Goal: Information Seeking & Learning: Find specific fact

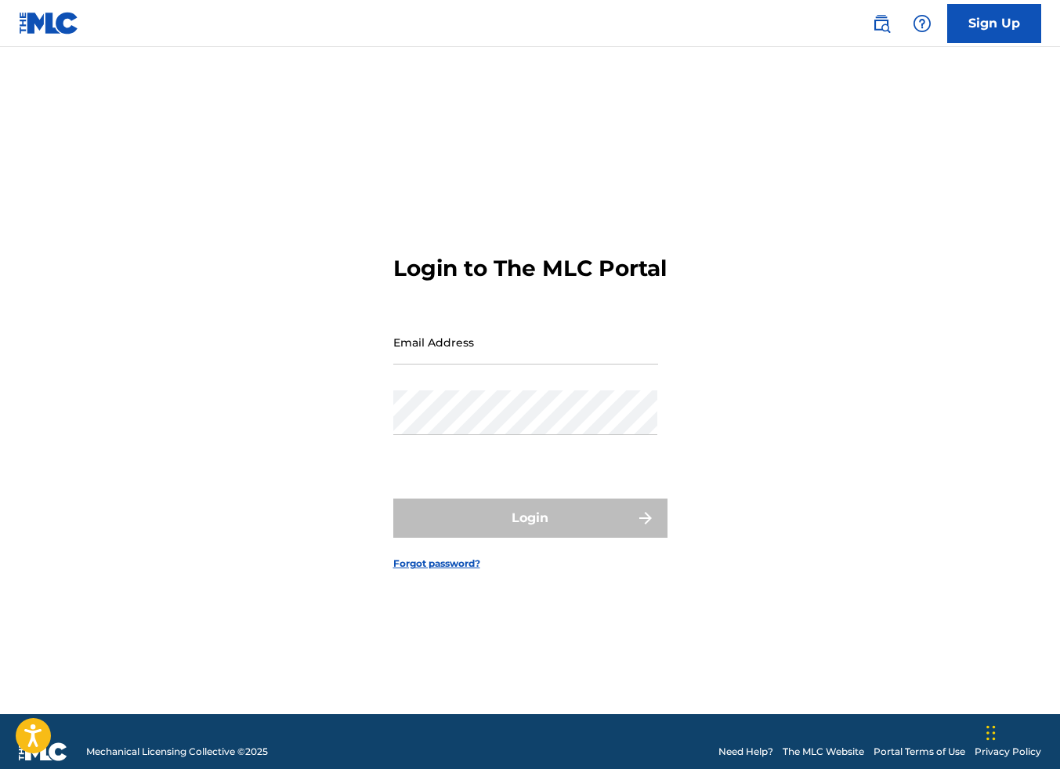
type input "[EMAIL_ADDRESS][DOMAIN_NAME]"
click at [198, 249] on div "Login to The MLC Portal Email Address bishopperry@hotmail.com Password Login Fo…" at bounding box center [530, 400] width 1060 height 628
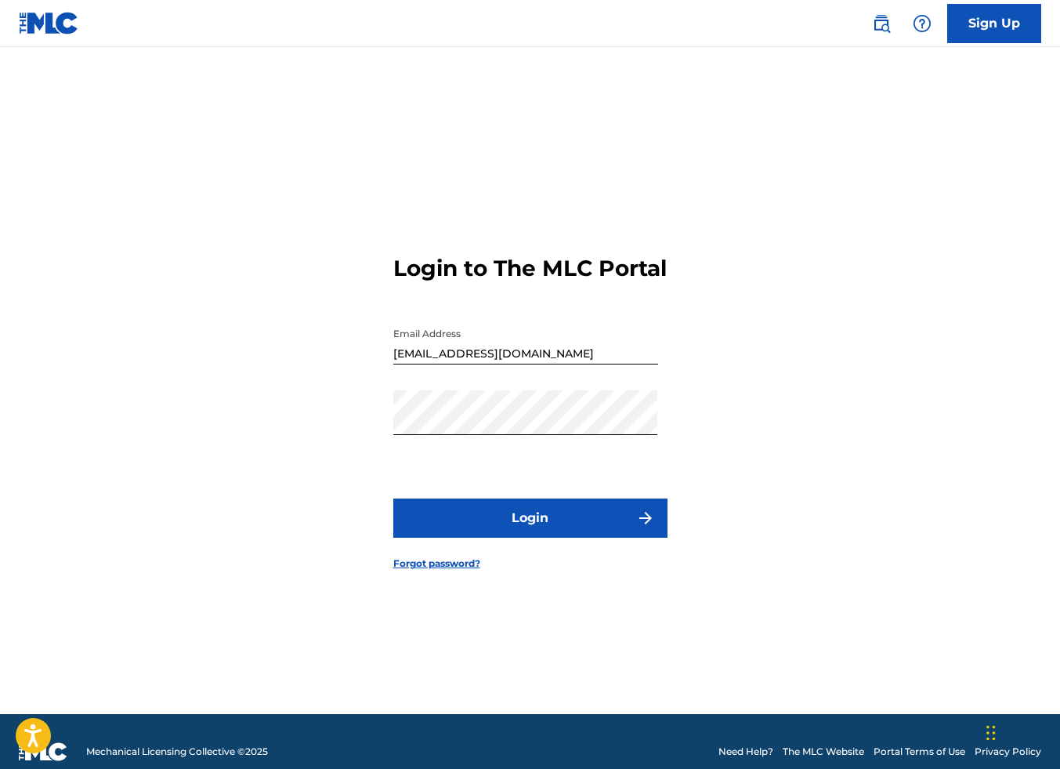
click at [558, 538] on button "Login" at bounding box center [530, 517] width 274 height 39
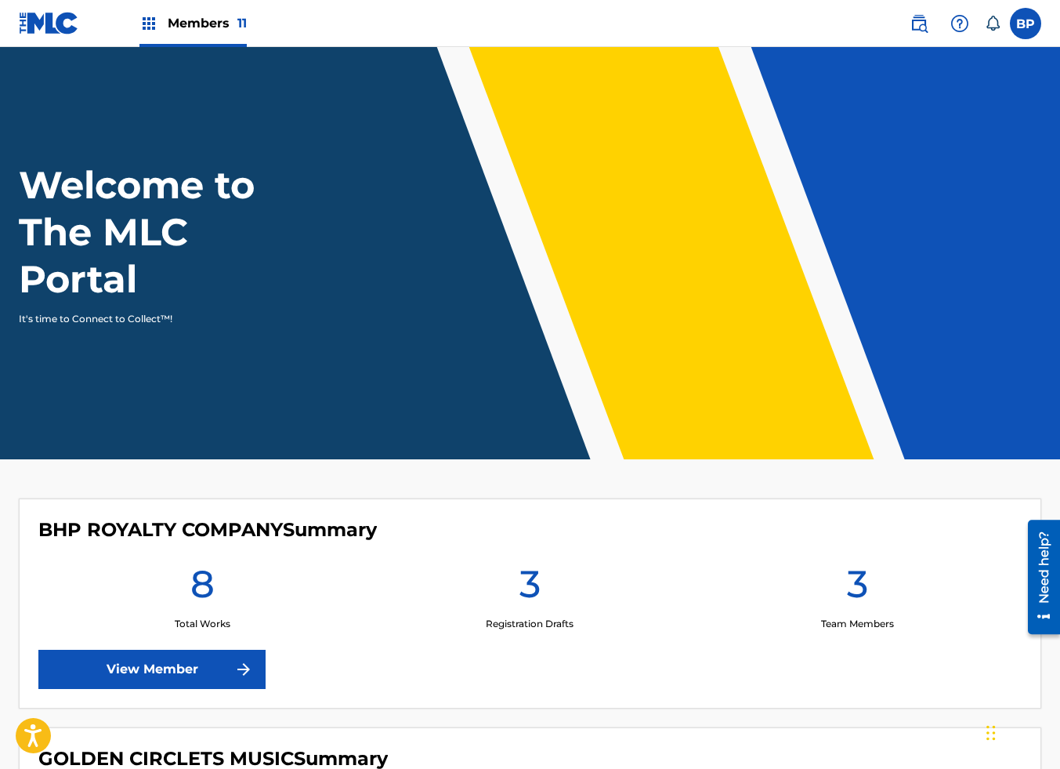
click at [922, 21] on img at bounding box center [919, 23] width 19 height 19
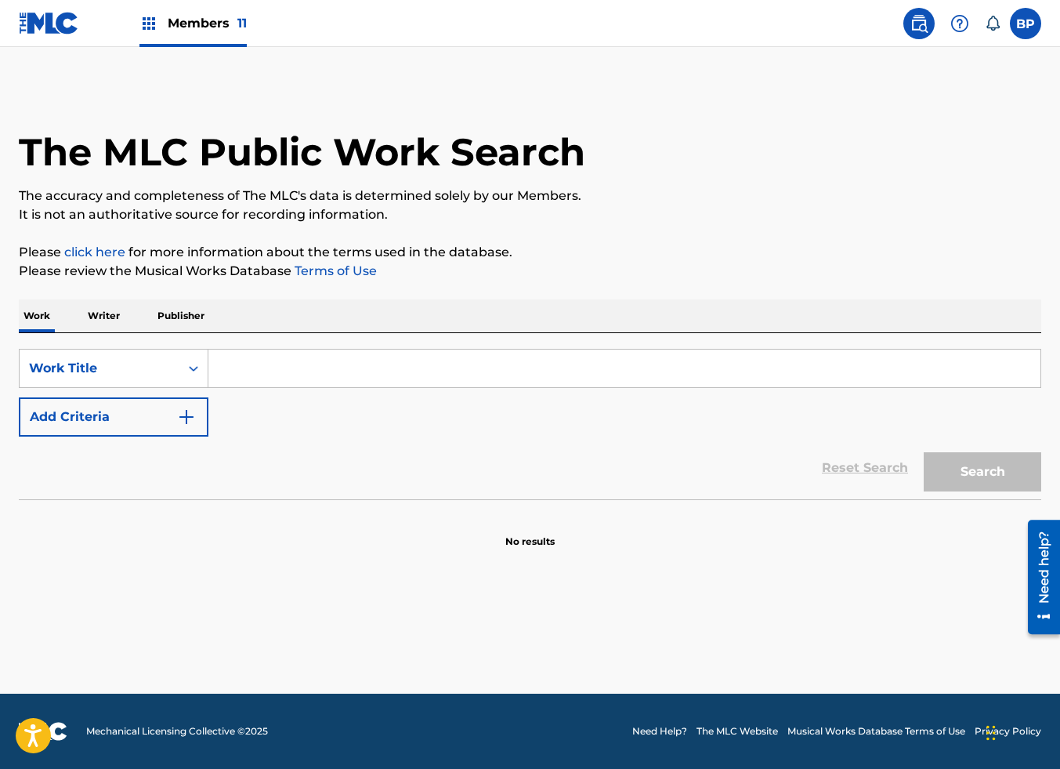
click at [108, 318] on p "Writer" at bounding box center [104, 315] width 42 height 33
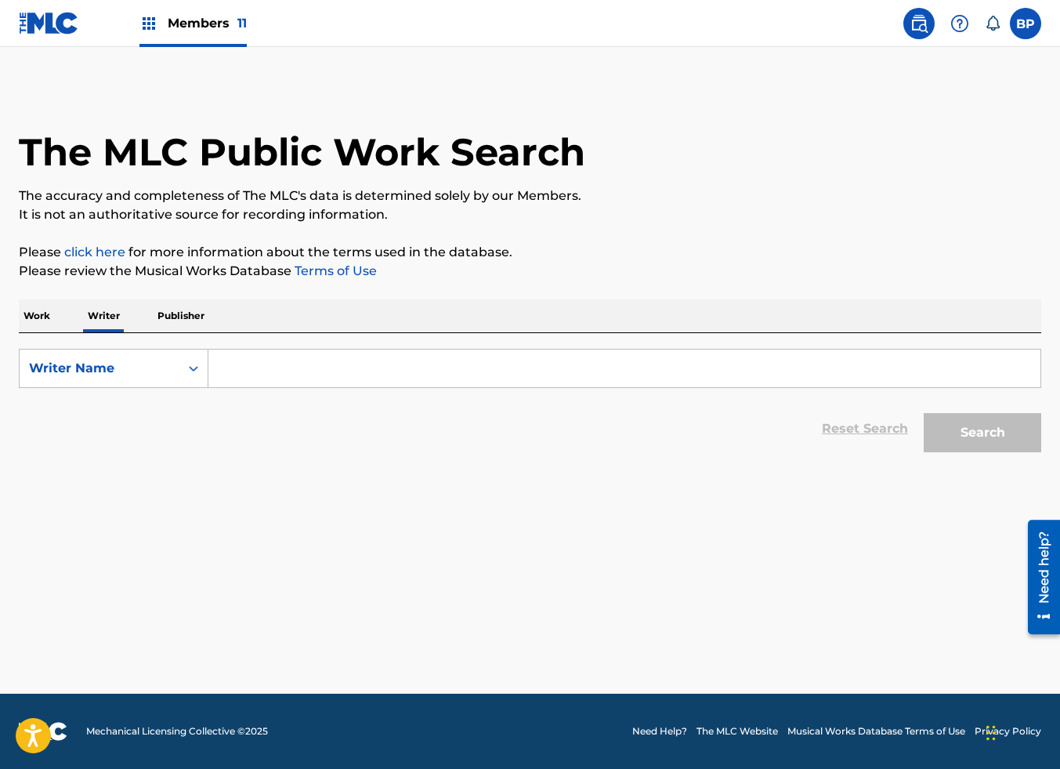
click at [438, 377] on input "Search Form" at bounding box center [624, 368] width 832 height 38
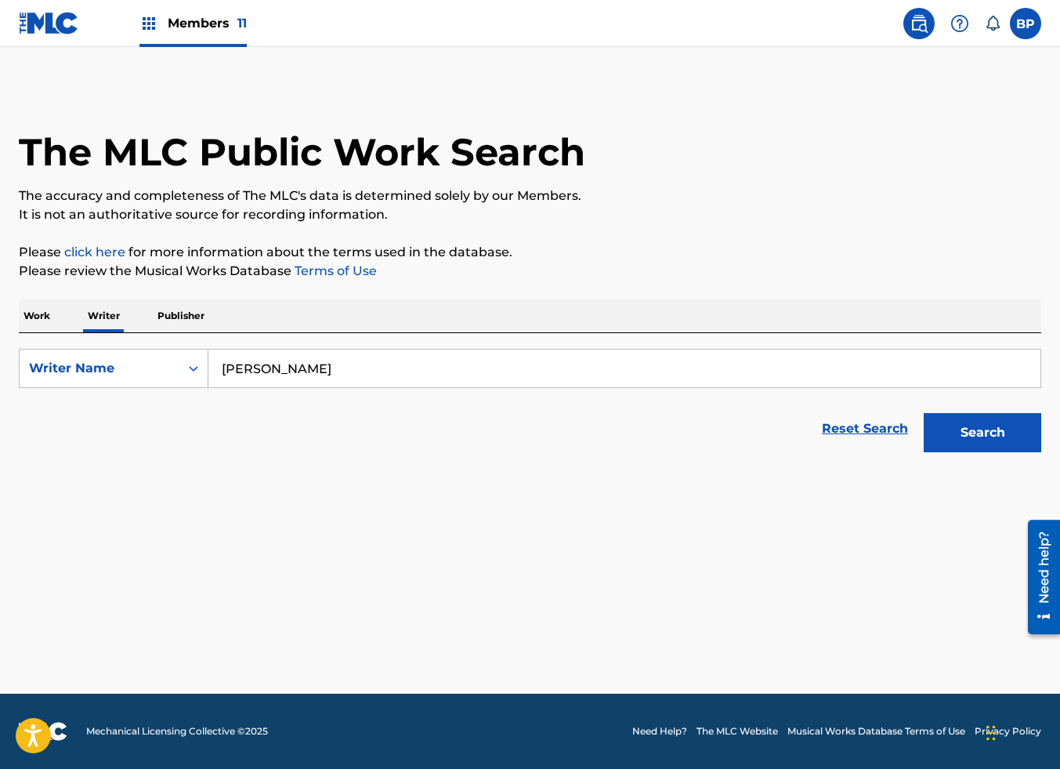
type input "hilayna starr"
click at [924, 413] on button "Search" at bounding box center [983, 432] width 118 height 39
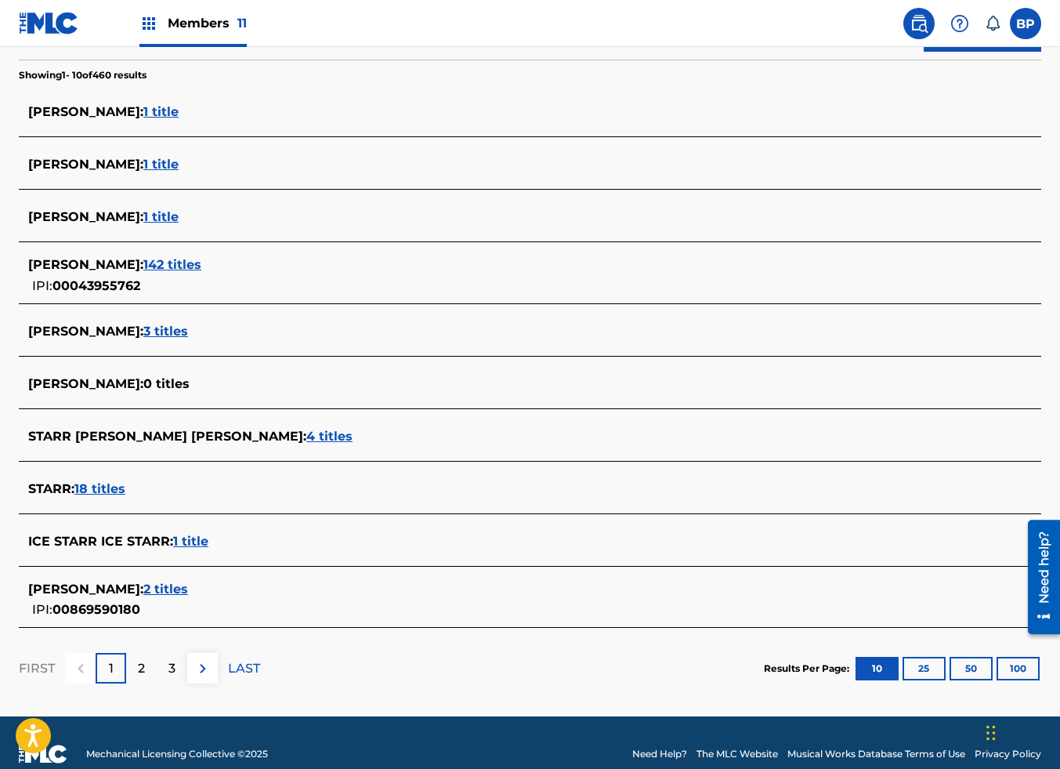
scroll to position [424, 0]
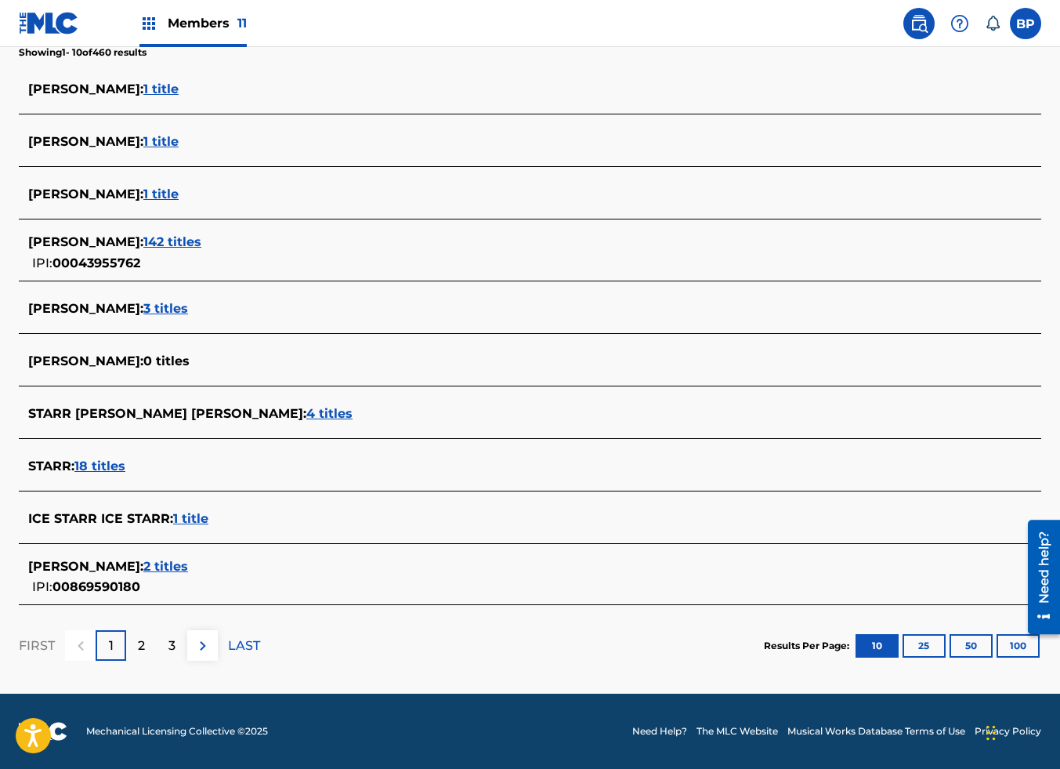
click at [1021, 642] on button "100" at bounding box center [1018, 646] width 43 height 24
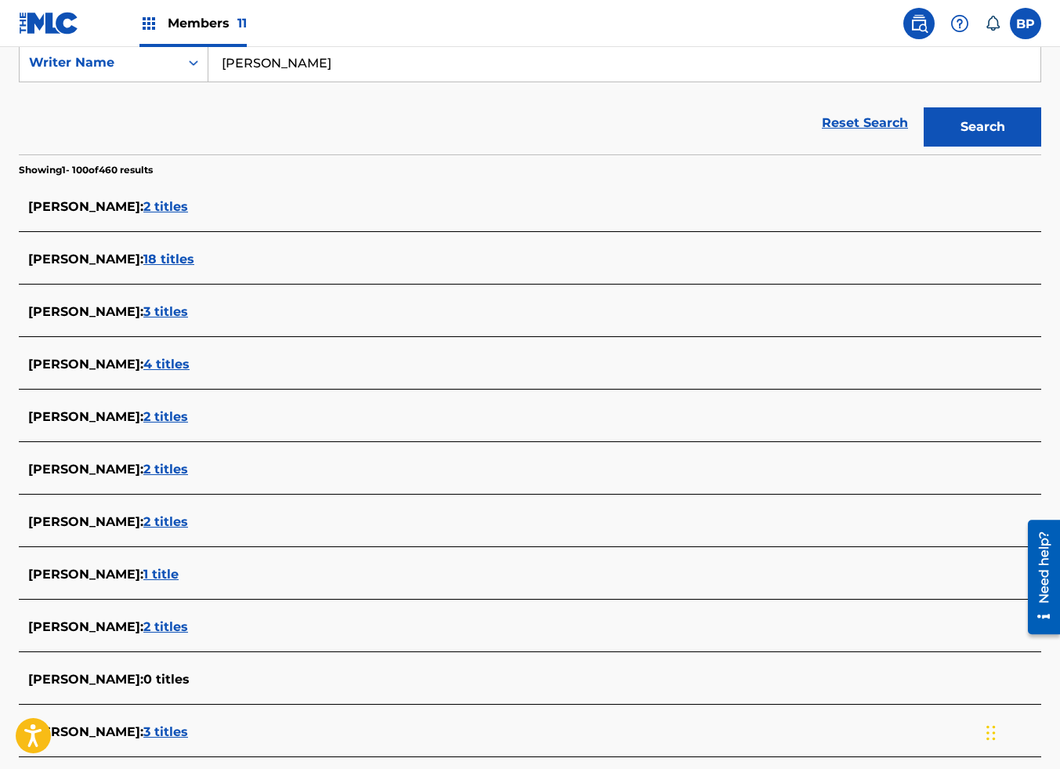
scroll to position [0, 0]
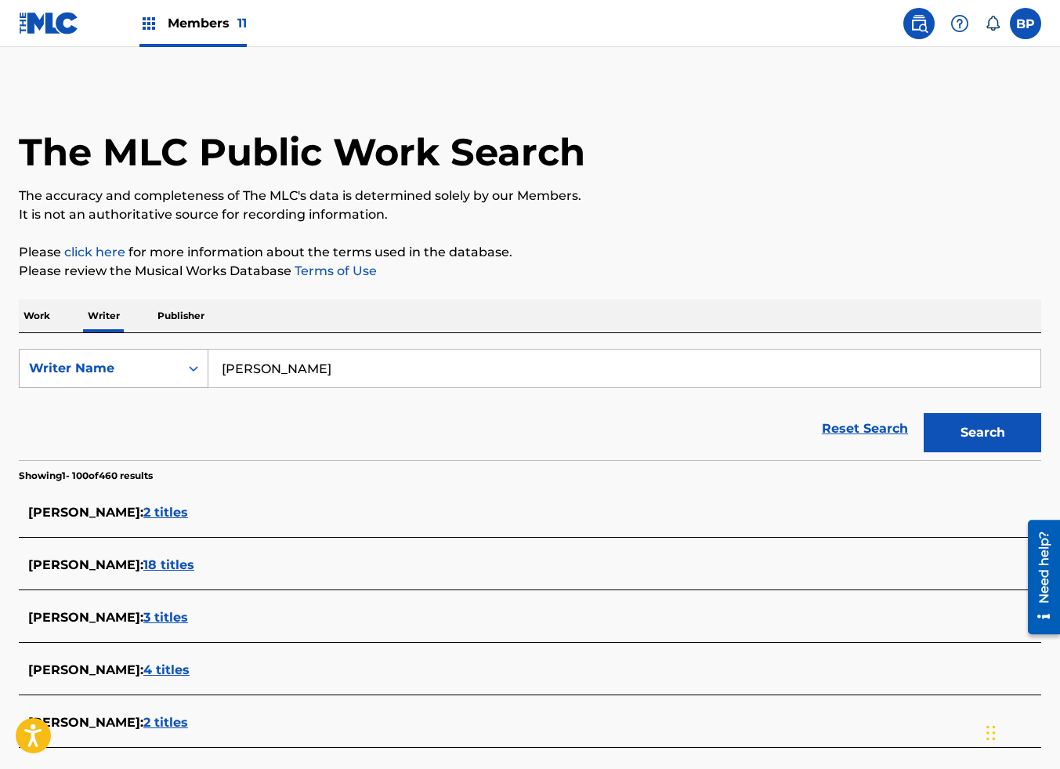
drag, startPoint x: 358, startPoint y: 367, endPoint x: 94, endPoint y: 360, distance: 264.2
click at [94, 360] on div "SearchWithCriteria9bfcefab-82a9-4578-bbb6-5f5233a8adf7 Writer Name hilayna starr" at bounding box center [530, 368] width 1023 height 39
click at [924, 413] on button "Search" at bounding box center [983, 432] width 118 height 39
click at [197, 609] on div "NILLY ALISA GERNANDIZO : 0 titles" at bounding box center [509, 617] width 963 height 19
drag, startPoint x: 200, startPoint y: 616, endPoint x: 13, endPoint y: 612, distance: 187.3
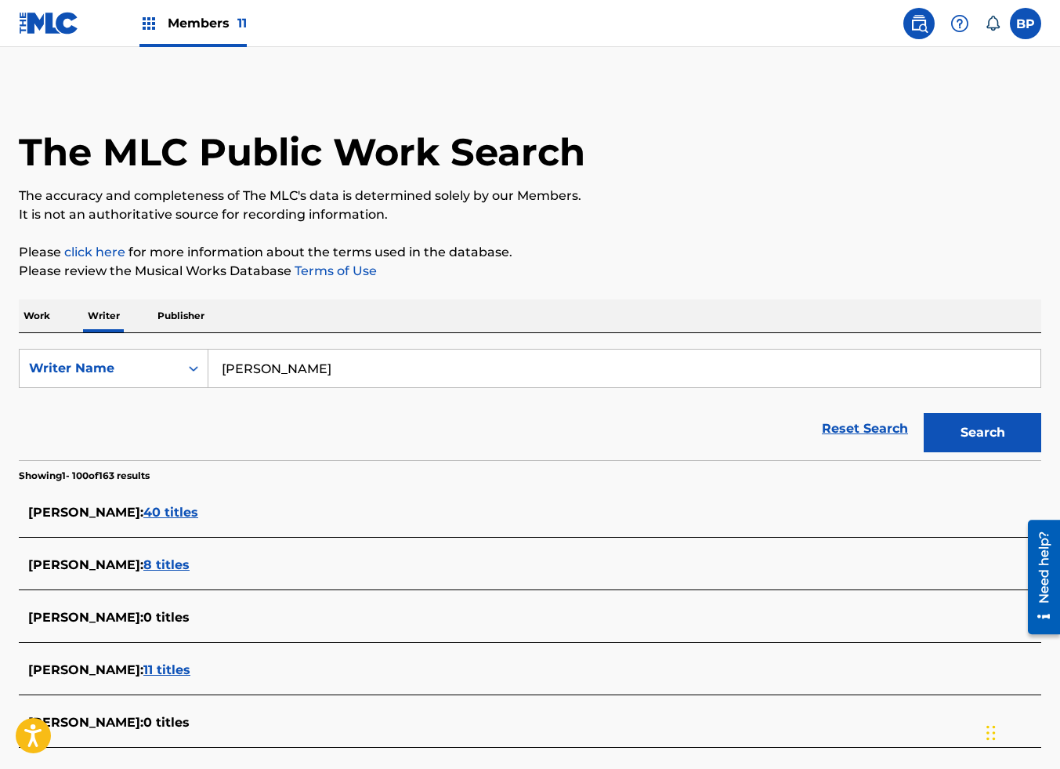
copy span "NILLY ALISA GERNANDIZO"
click at [270, 370] on input "nilly mims" at bounding box center [624, 368] width 832 height 38
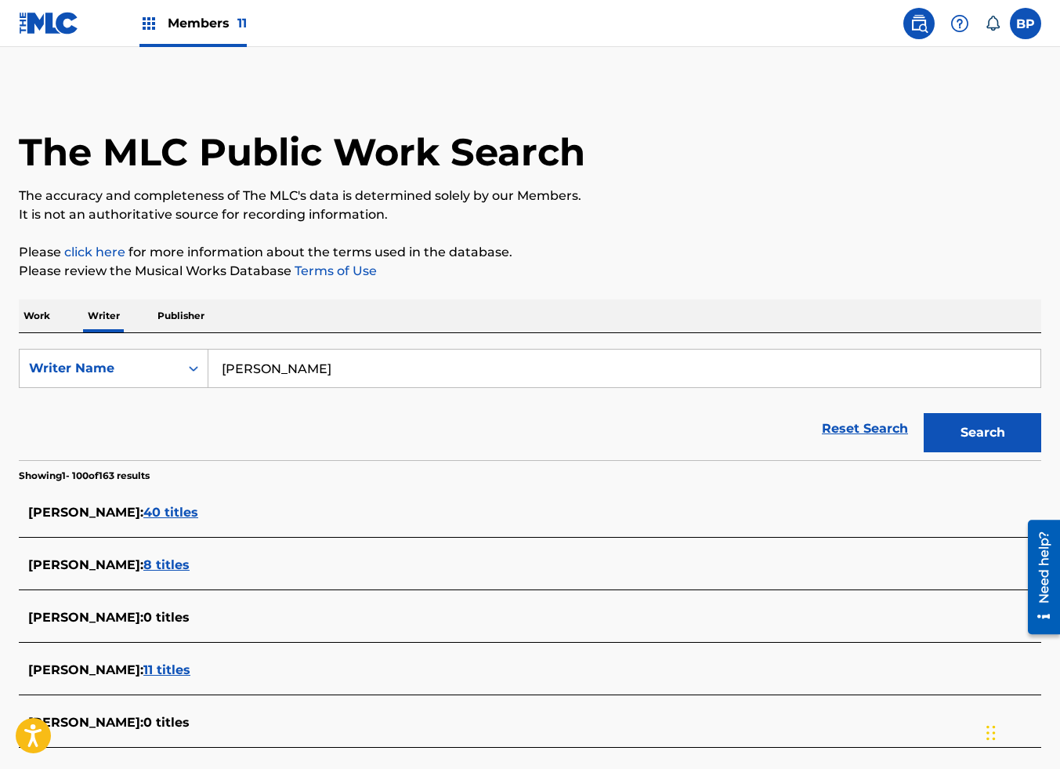
paste input "NILLY ALISA GERNANDIZO"
type input "NILLY ALISA GERNANDIZO"
click at [997, 442] on button "Search" at bounding box center [983, 432] width 118 height 39
click at [181, 360] on div "Search Form" at bounding box center [193, 368] width 28 height 28
click at [172, 397] on div "Writer IPI" at bounding box center [114, 407] width 188 height 39
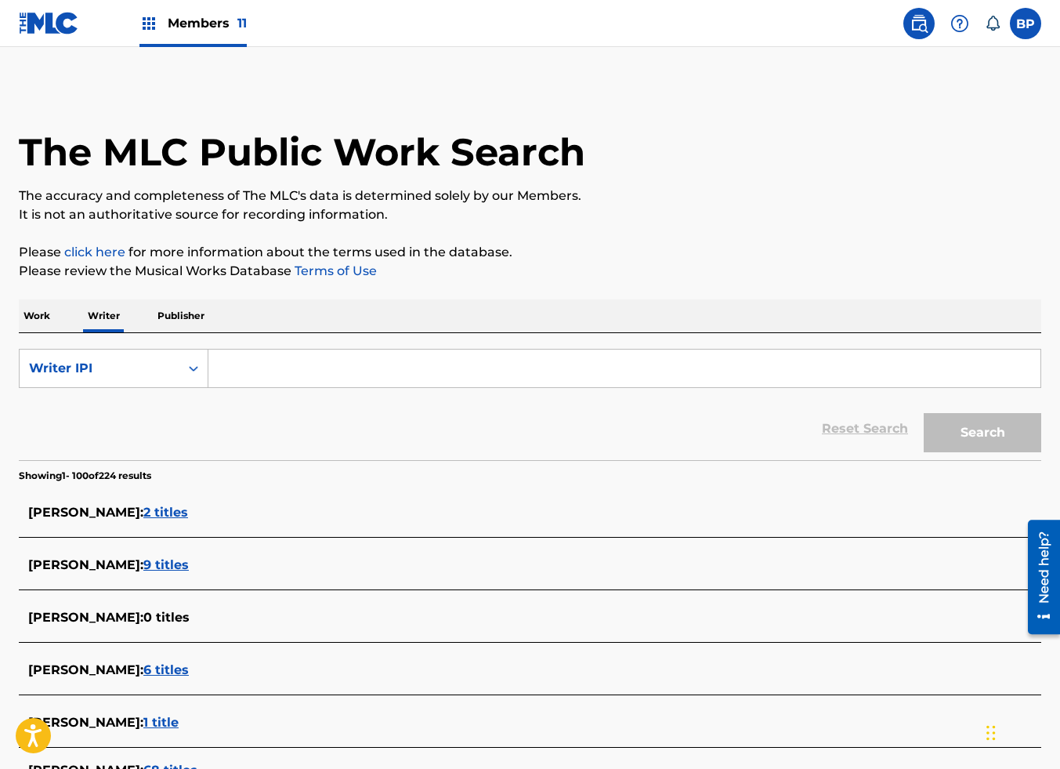
click at [400, 365] on input "Search Form" at bounding box center [624, 368] width 832 height 38
paste input "592780118"
click at [221, 369] on input "592780118" at bounding box center [624, 368] width 832 height 38
type input "00592780118"
click at [924, 413] on button "Search" at bounding box center [983, 432] width 118 height 39
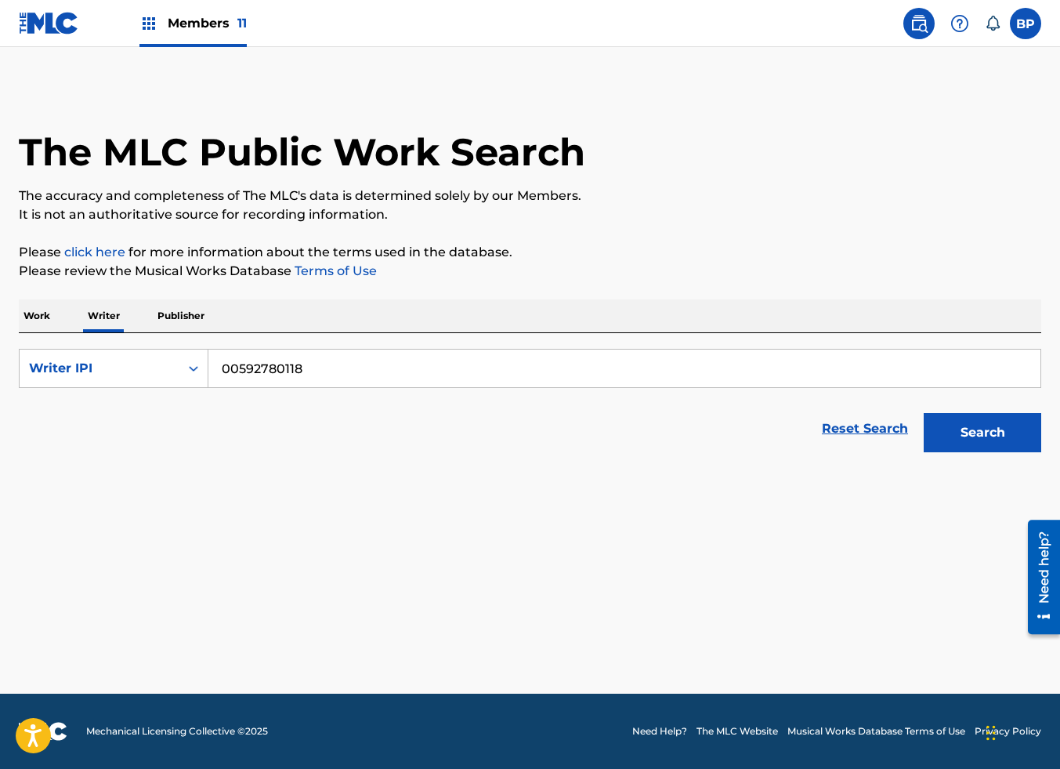
click at [981, 426] on button "Search" at bounding box center [983, 432] width 118 height 39
click at [245, 367] on input "00592780118" at bounding box center [624, 368] width 832 height 38
click at [993, 433] on button "Search" at bounding box center [983, 432] width 118 height 39
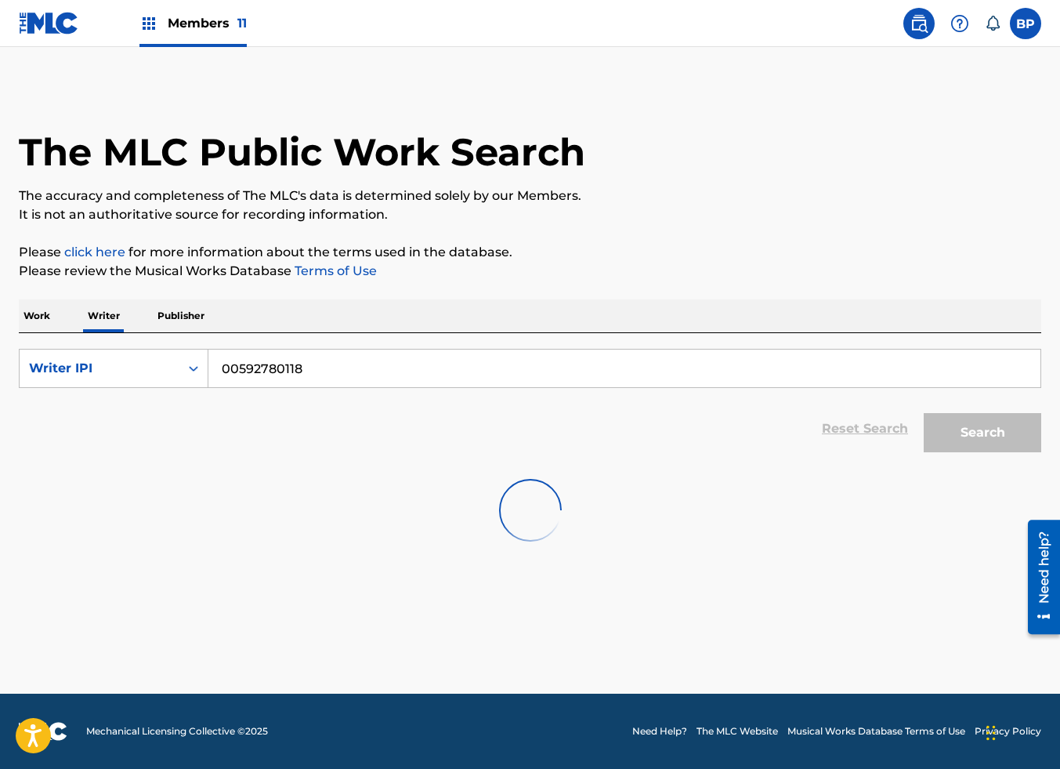
click at [41, 320] on p "Work" at bounding box center [37, 315] width 36 height 33
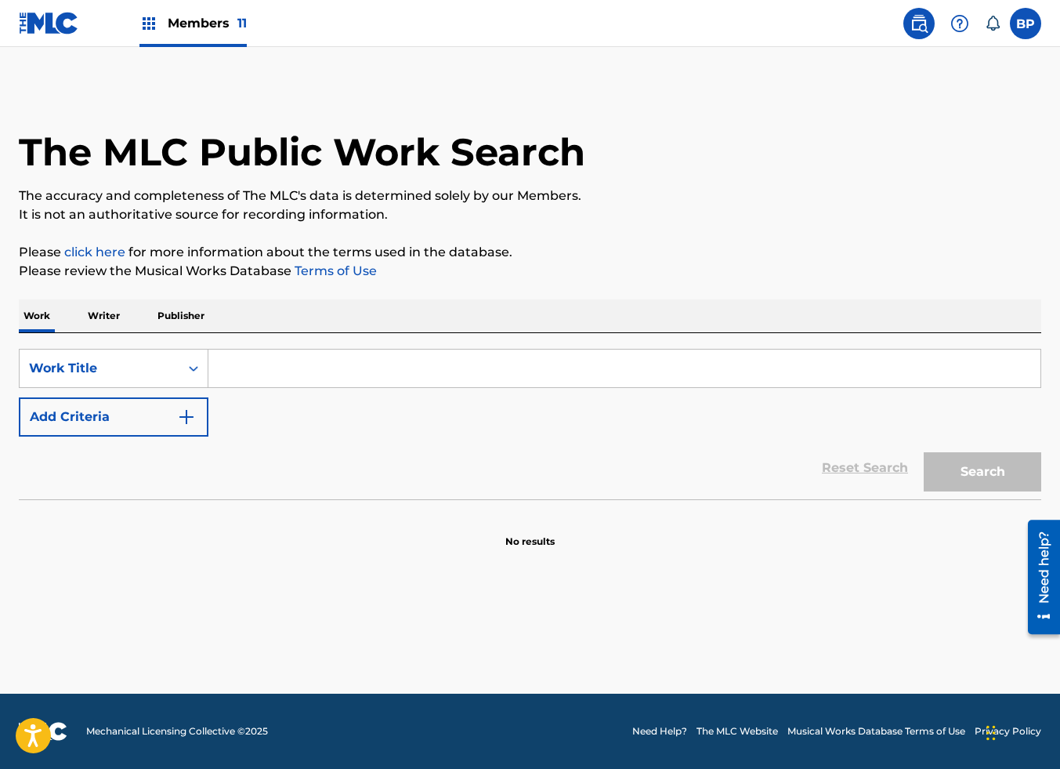
click at [292, 377] on input "Search Form" at bounding box center [624, 368] width 832 height 38
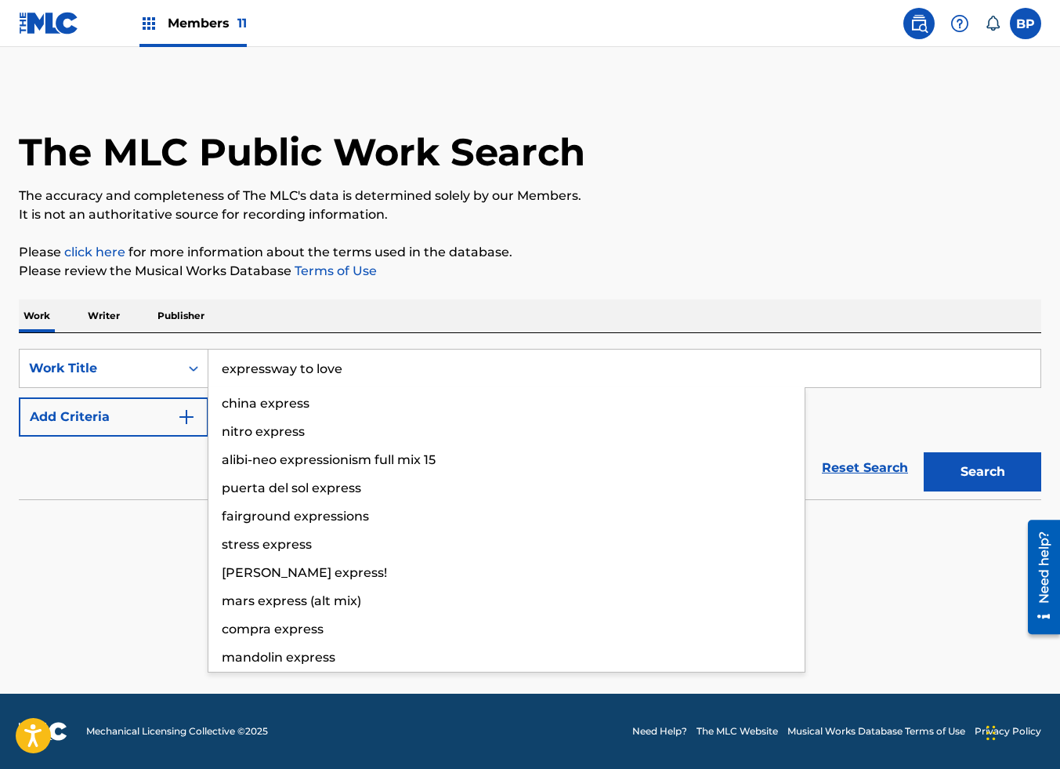
type input "expressway to love"
click at [924, 452] on button "Search" at bounding box center [983, 471] width 118 height 39
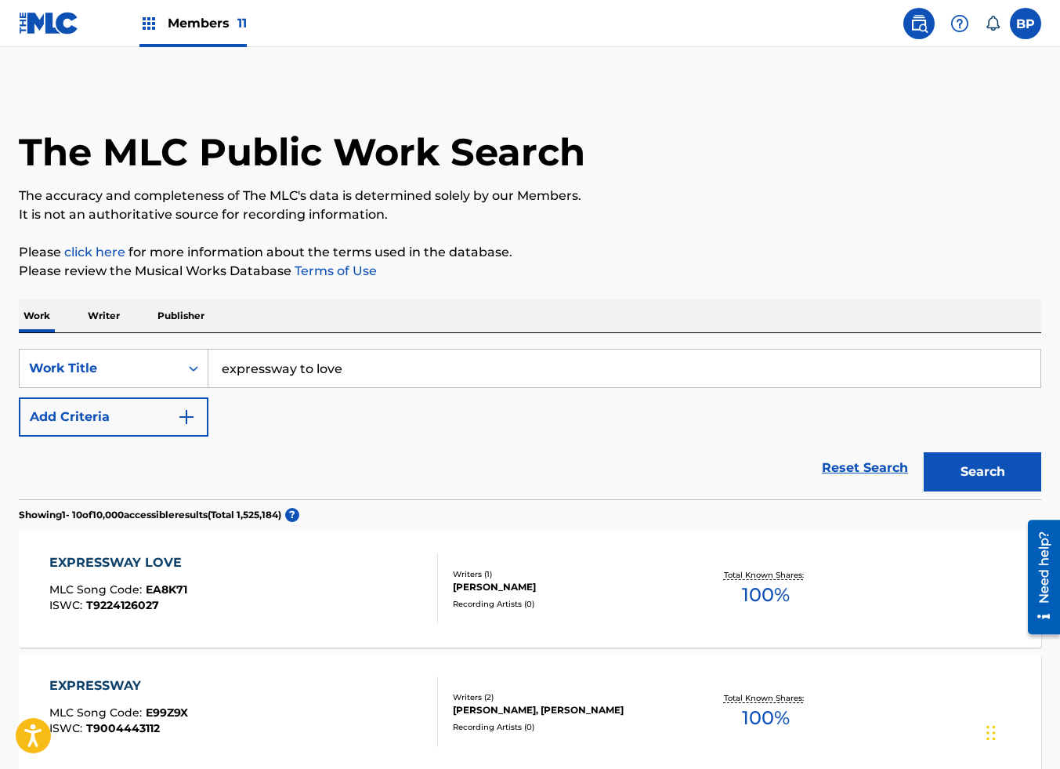
click at [189, 417] on img "Search Form" at bounding box center [186, 416] width 19 height 19
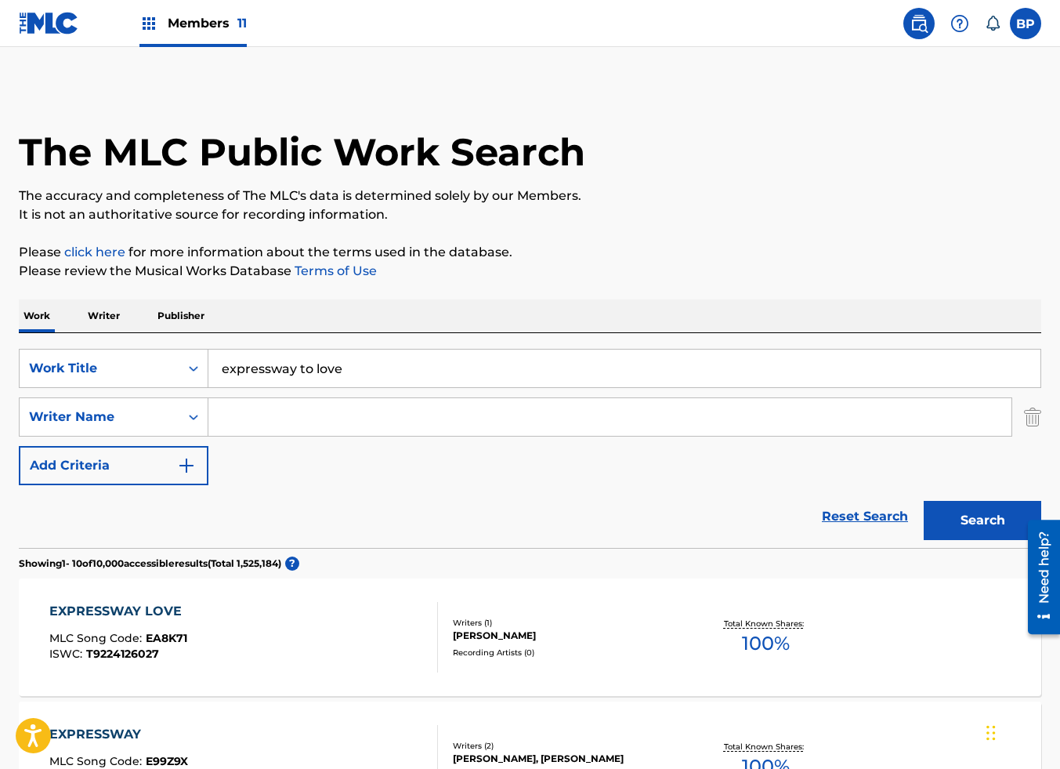
click at [283, 411] on input "Search Form" at bounding box center [609, 417] width 803 height 38
paste input "GERNANDIZO NILLY ALISA"
click at [983, 517] on button "Search" at bounding box center [983, 520] width 118 height 39
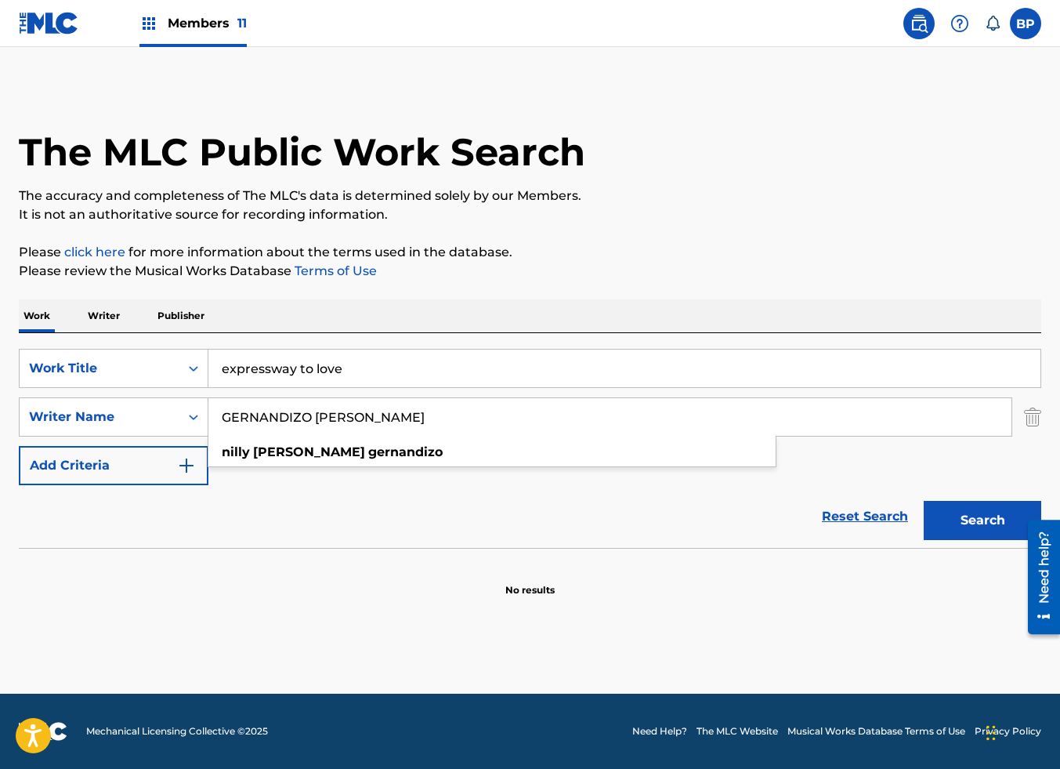
drag, startPoint x: 313, startPoint y: 412, endPoint x: 534, endPoint y: 407, distance: 220.2
click at [531, 410] on input "GERNANDIZO NILLY ALISA" at bounding box center [609, 417] width 803 height 38
click at [960, 512] on button "Search" at bounding box center [983, 520] width 118 height 39
click at [489, 424] on input "GERNANDIZO" at bounding box center [609, 417] width 803 height 38
type input "GERNANDIZO"
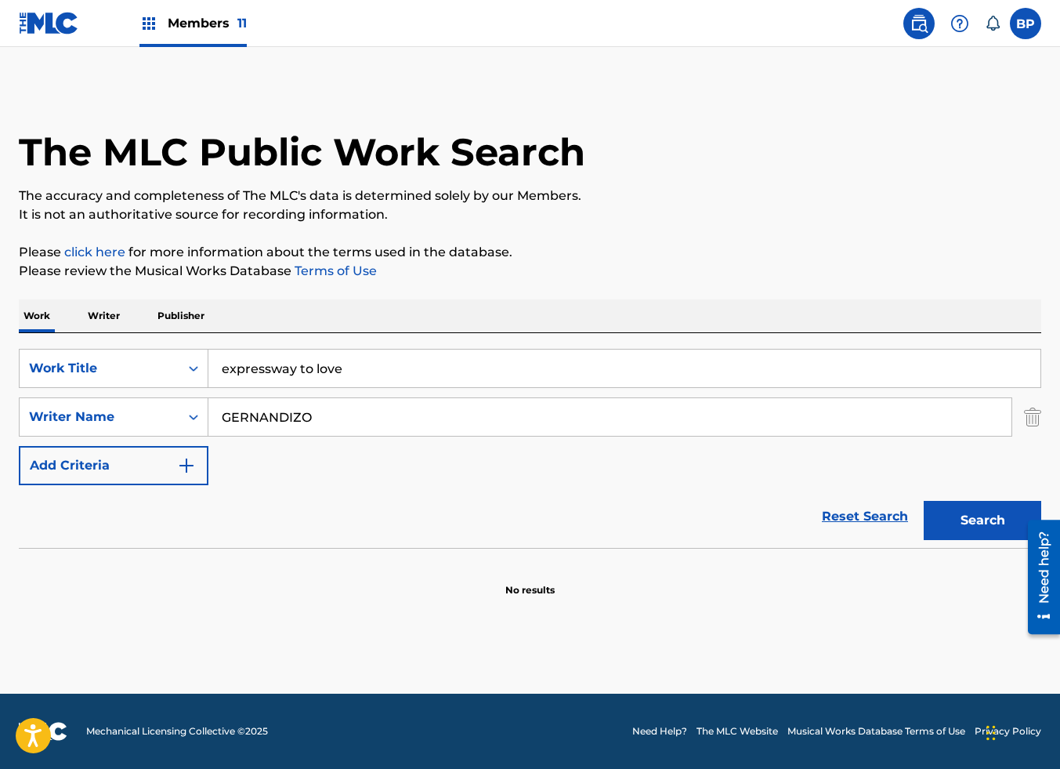
click at [985, 517] on button "Search" at bounding box center [983, 520] width 118 height 39
drag, startPoint x: 344, startPoint y: 418, endPoint x: -63, endPoint y: 431, distance: 407.7
click at [0, 431] on html "Accessibility Screen-Reader Guide, Feedback, and Issue Reporting | New window M…" at bounding box center [530, 384] width 1060 height 769
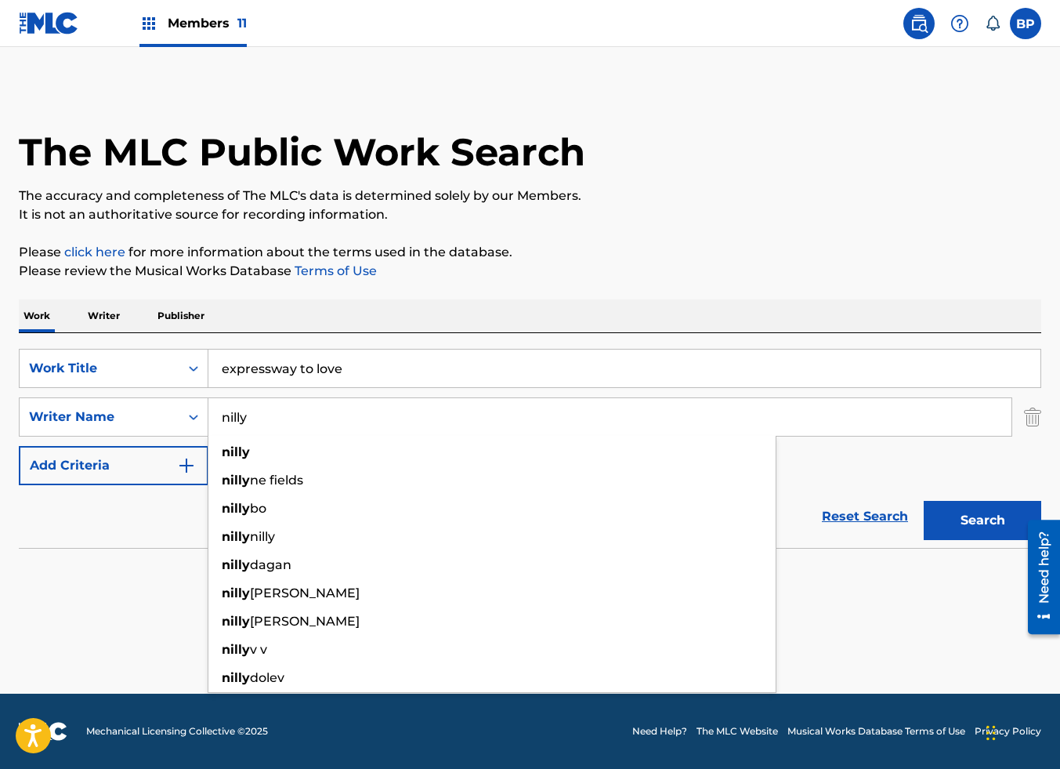
type input "nilly"
click at [799, 243] on p "Please click here for more information about the terms used in the database." at bounding box center [530, 252] width 1023 height 19
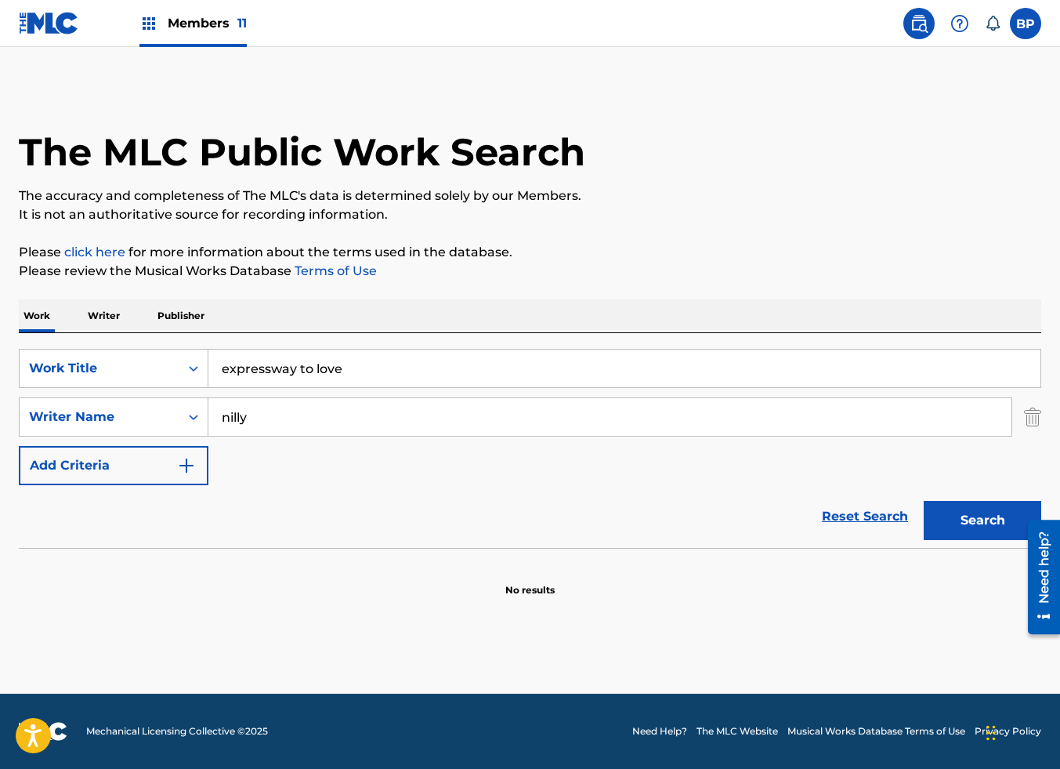
click at [978, 517] on button "Search" at bounding box center [983, 520] width 118 height 39
drag, startPoint x: 281, startPoint y: 414, endPoint x: 49, endPoint y: 416, distance: 231.2
click at [49, 416] on div "SearchWithCriteria17d79178-eefd-4629-9075-c42d6c462e4b Writer Name nilly" at bounding box center [530, 416] width 1023 height 39
click at [924, 501] on button "Search" at bounding box center [983, 520] width 118 height 39
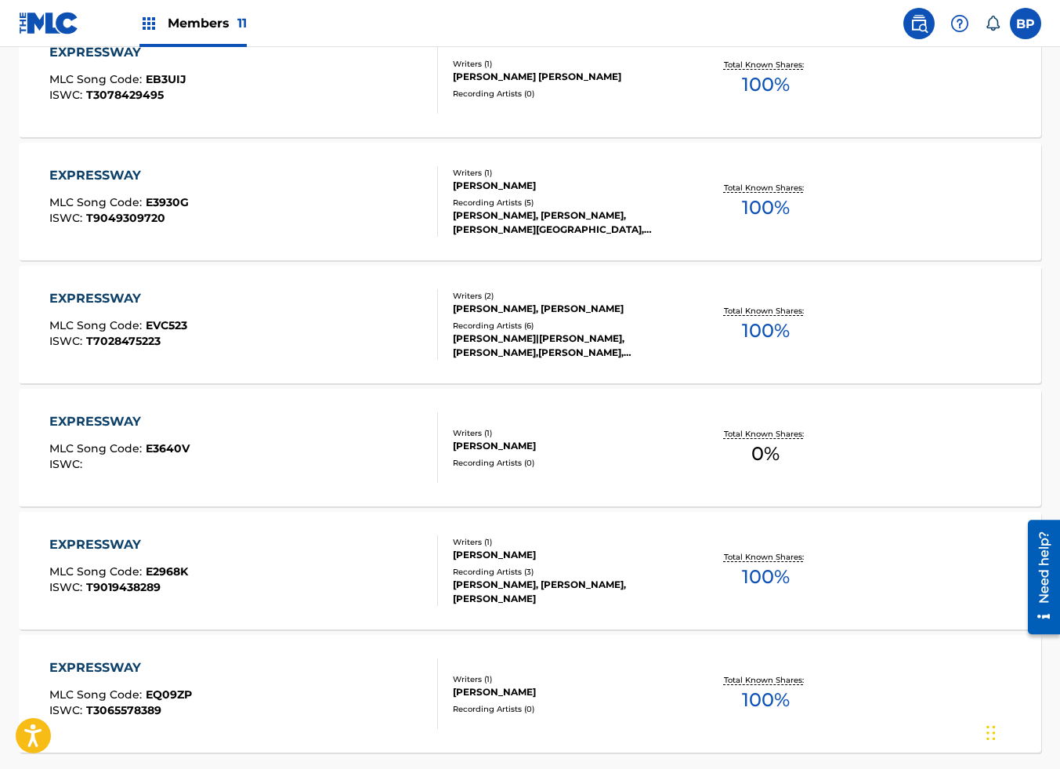
scroll to position [1199, 0]
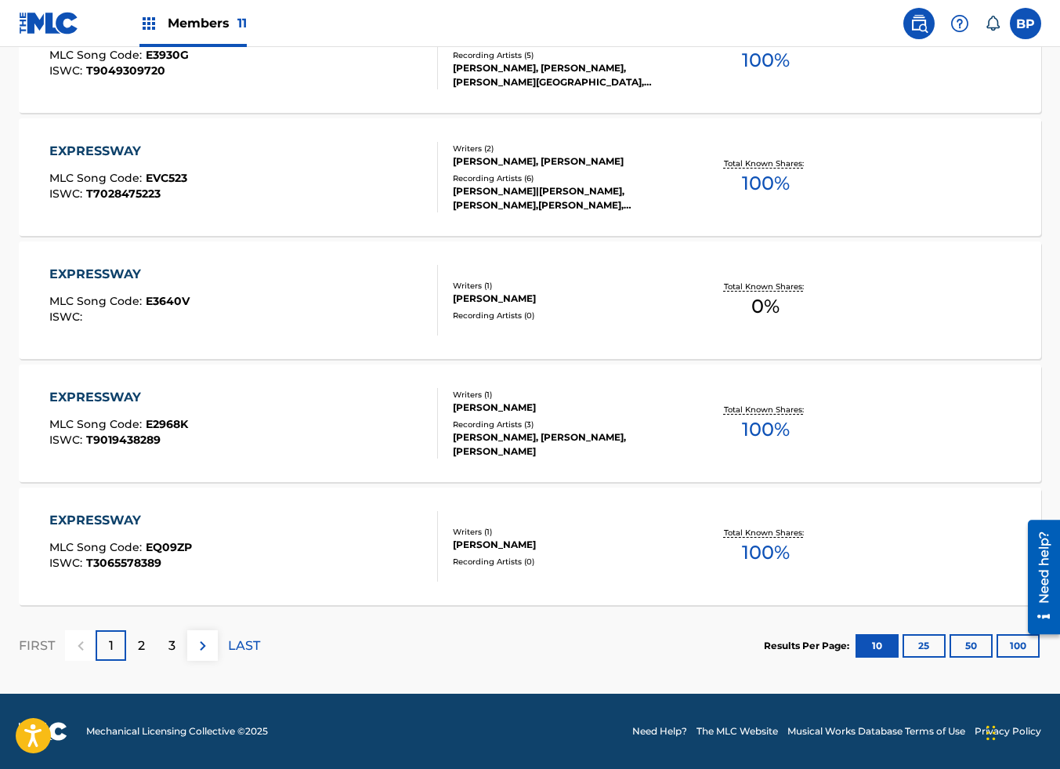
click at [1026, 650] on button "100" at bounding box center [1018, 646] width 43 height 24
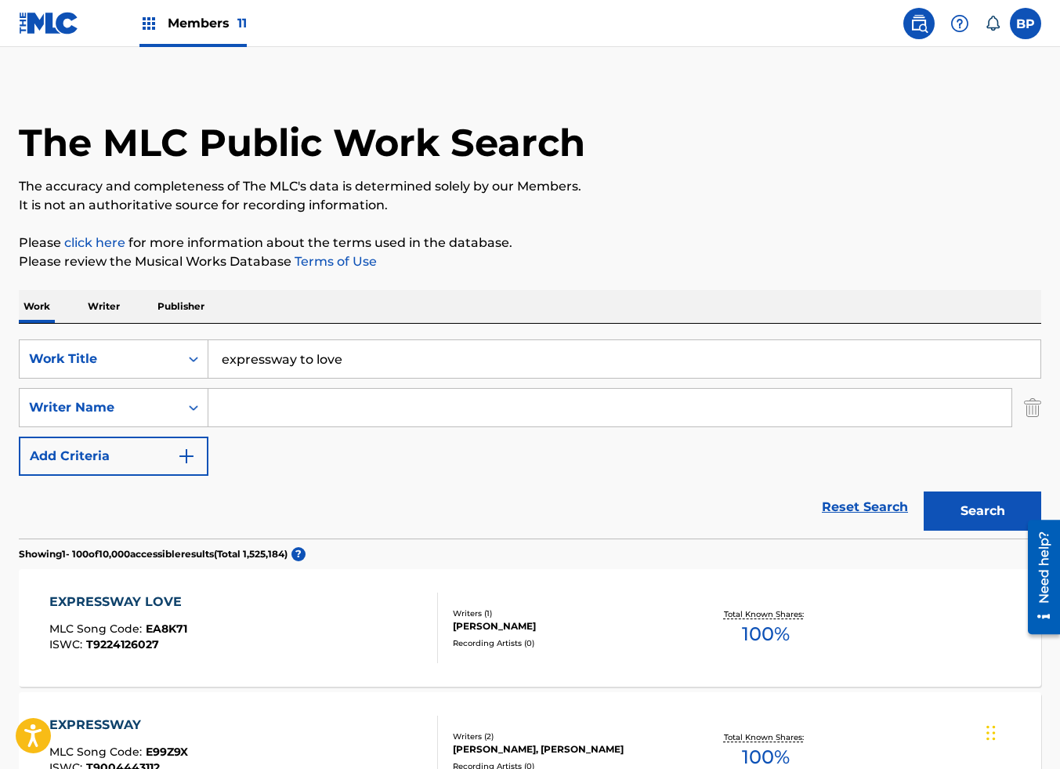
scroll to position [0, 0]
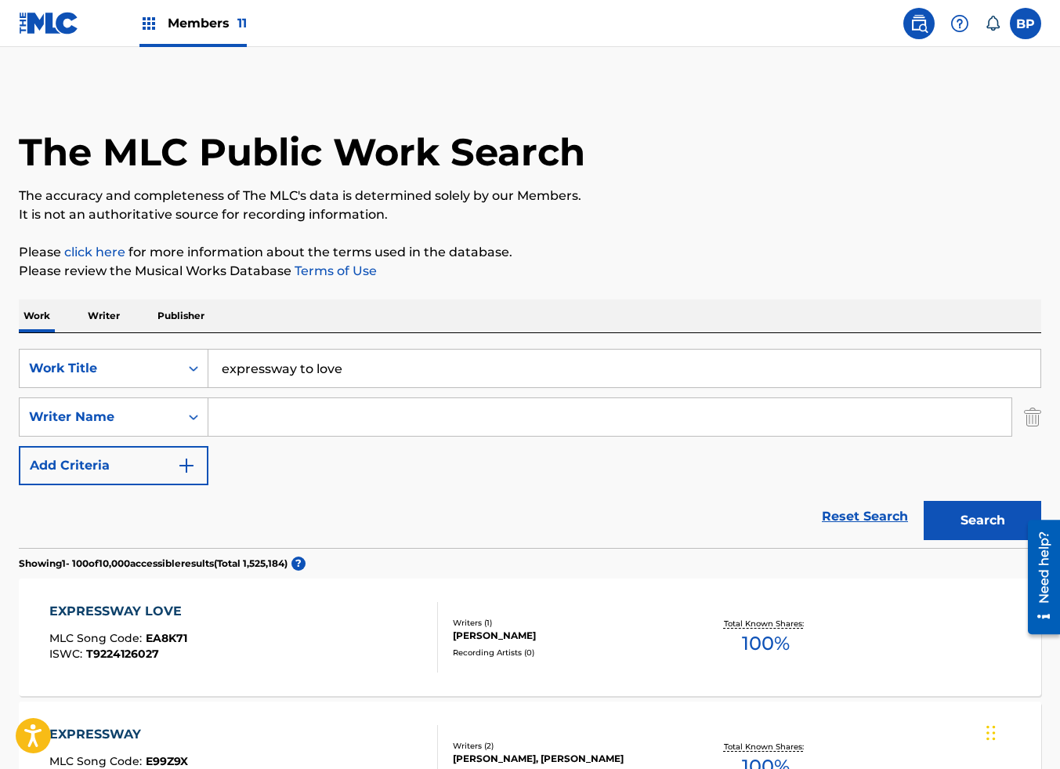
drag, startPoint x: 364, startPoint y: 374, endPoint x: -145, endPoint y: 367, distance: 509.4
click at [0, 367] on html "Accessibility Screen-Reader Guide, Feedback, and Issue Reporting | New window M…" at bounding box center [530, 384] width 1060 height 769
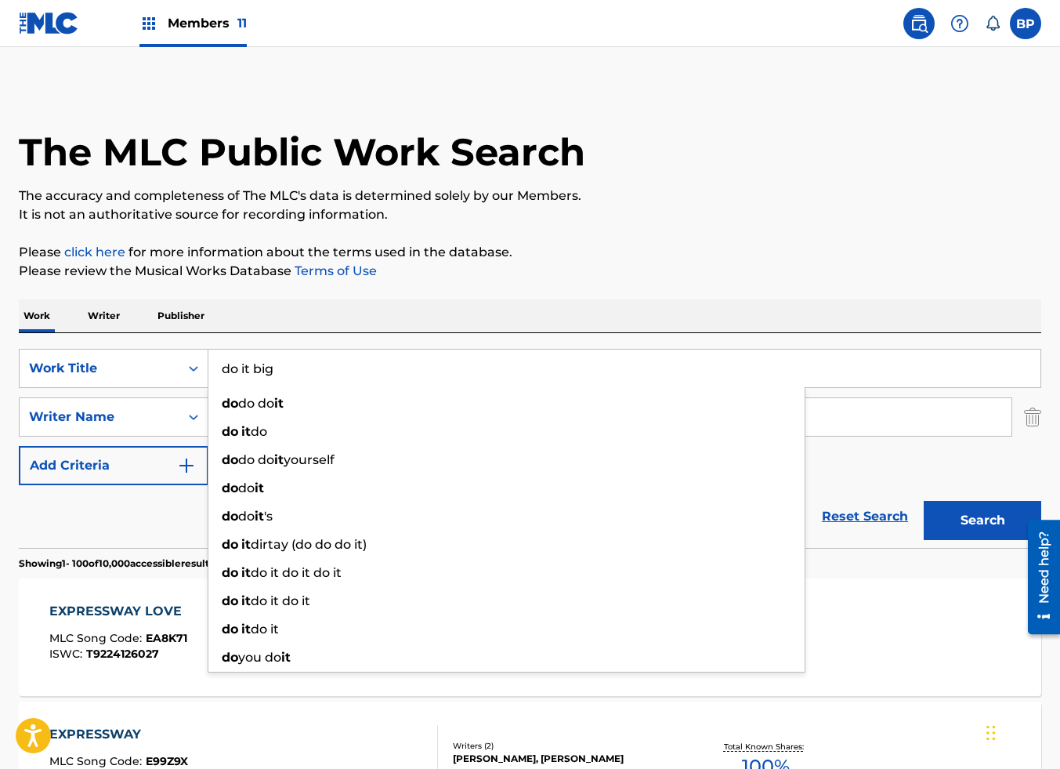
type input "do it big"
click at [924, 501] on button "Search" at bounding box center [983, 520] width 118 height 39
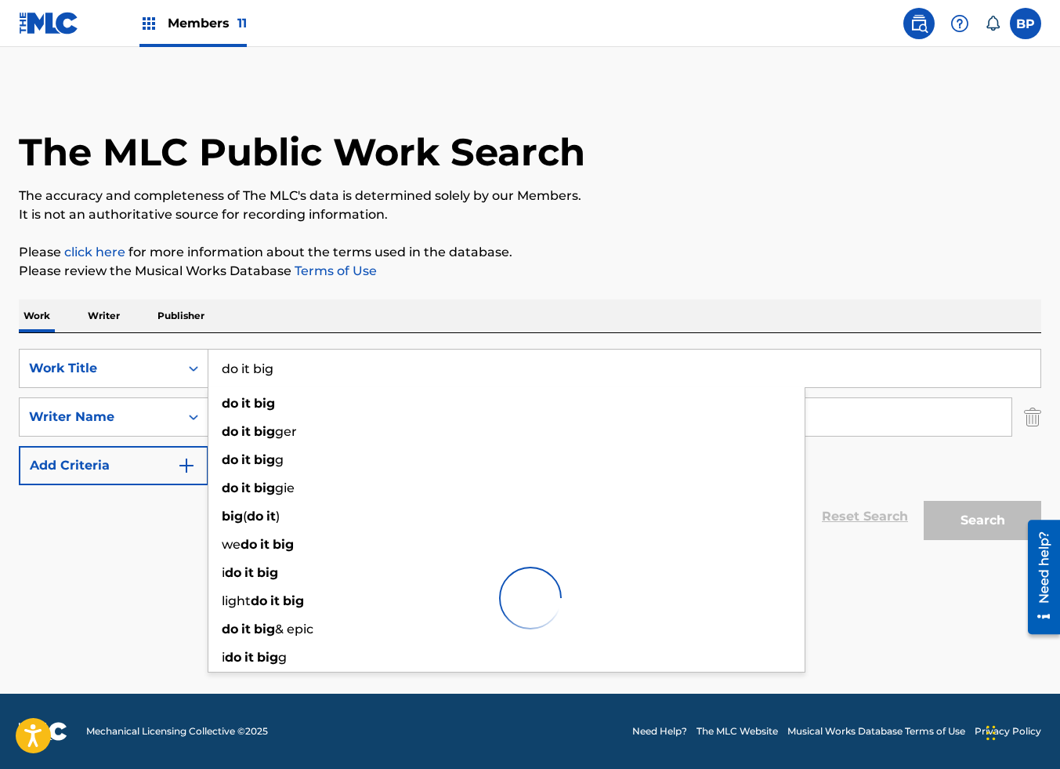
click at [705, 156] on div "The MLC Public Work Search" at bounding box center [530, 143] width 1023 height 114
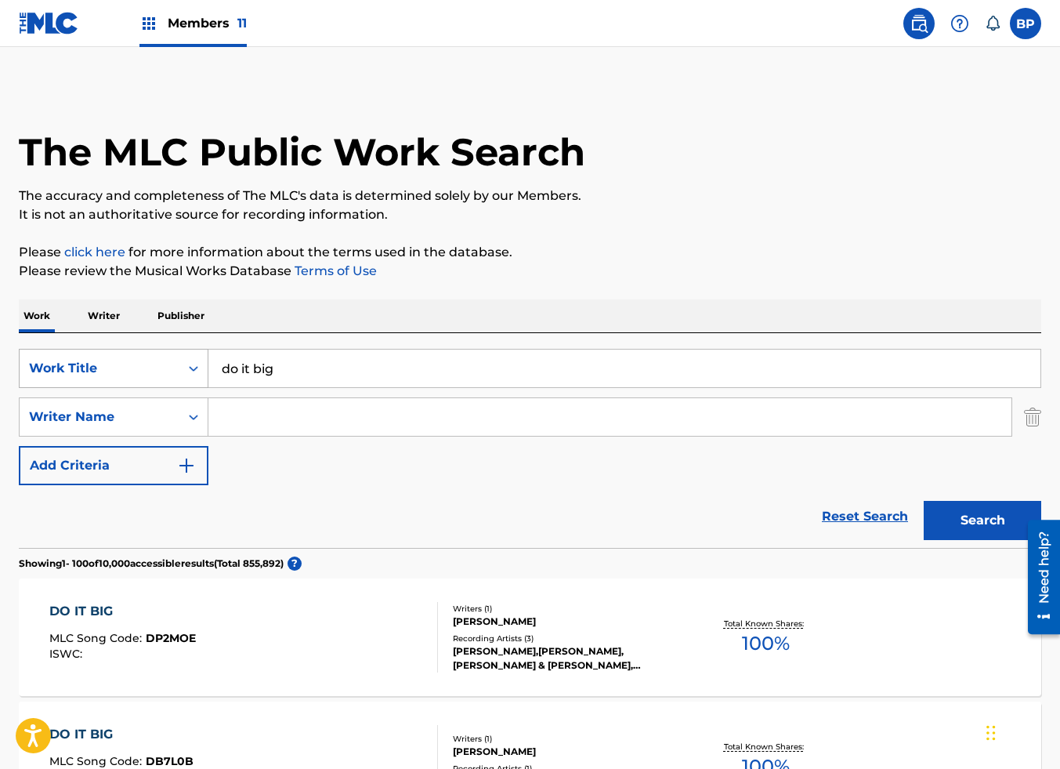
drag, startPoint x: 304, startPoint y: 370, endPoint x: 42, endPoint y: 370, distance: 261.7
click at [45, 370] on div "SearchWithCriteria061ed99a-47e9-4ea1-b5ce-452d1cf5f0c1 Work Title do it big" at bounding box center [530, 368] width 1023 height 39
click at [208, 31] on span "Members 11" at bounding box center [207, 23] width 79 height 18
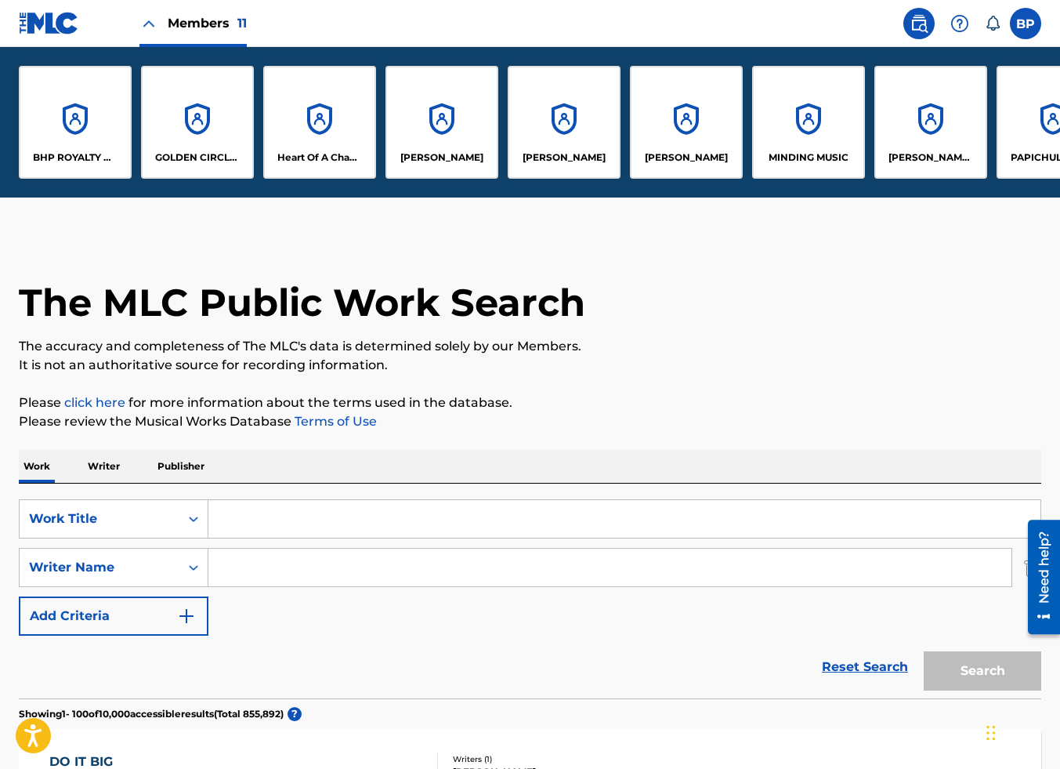
click at [799, 280] on div "The MLC Public Work Search" at bounding box center [530, 294] width 1023 height 114
click at [54, 16] on img at bounding box center [49, 23] width 60 height 23
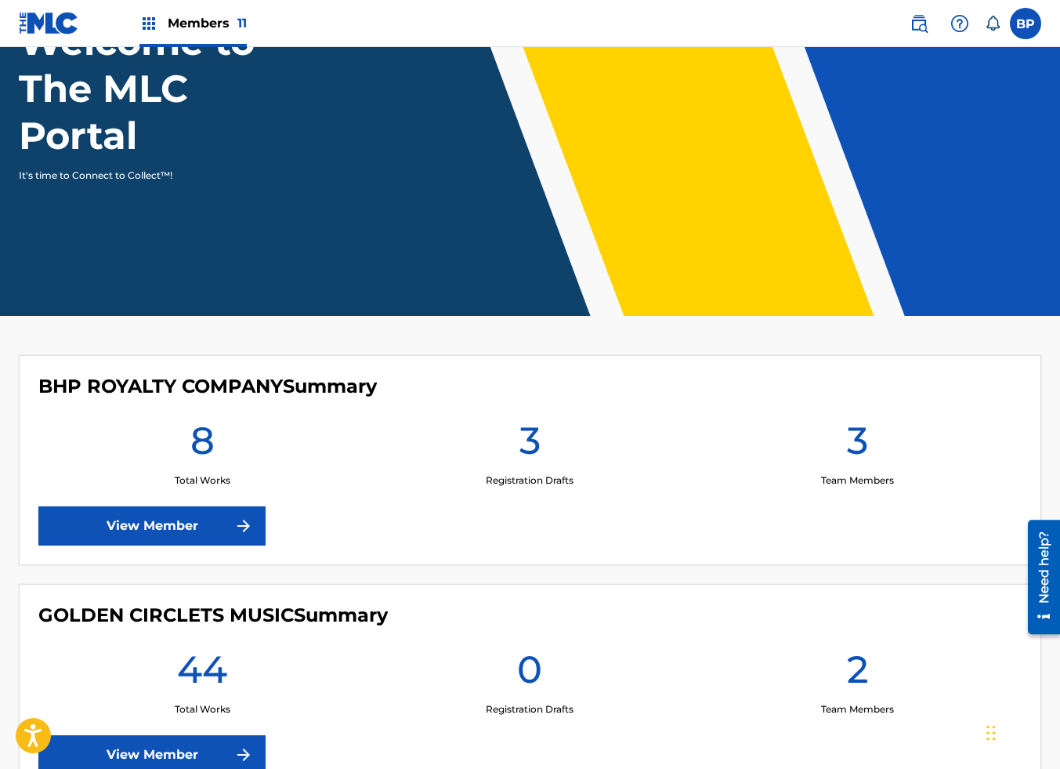
scroll to position [353, 0]
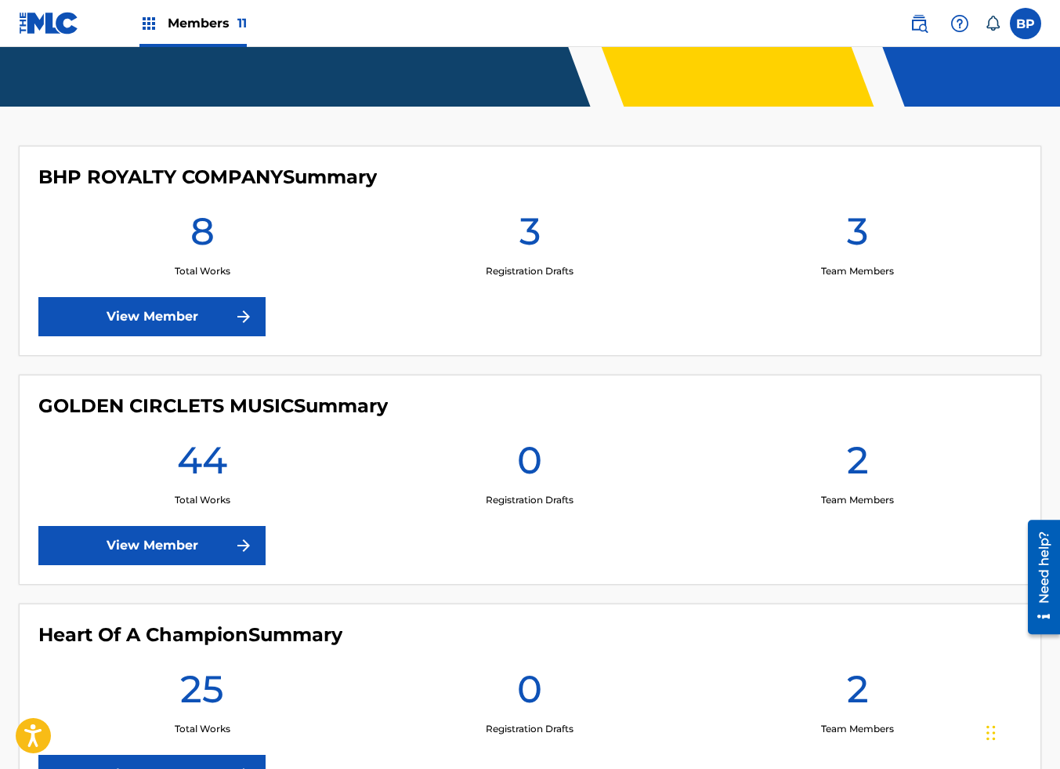
click at [197, 313] on link "View Member" at bounding box center [151, 316] width 227 height 39
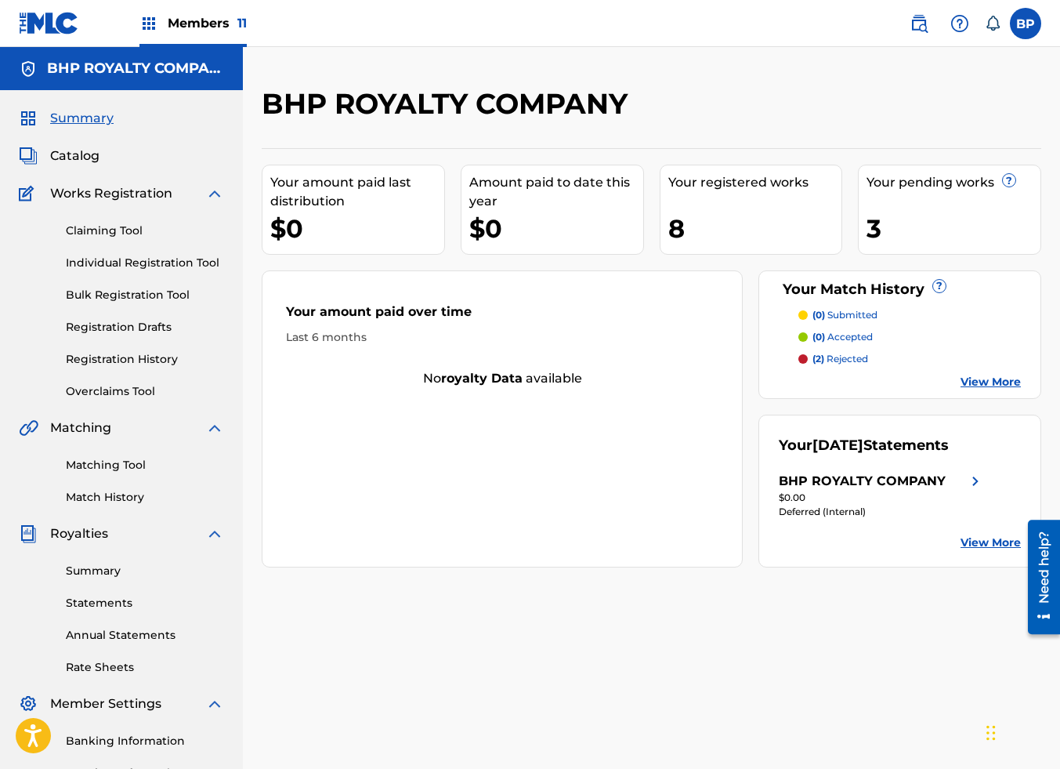
click at [128, 238] on link "Claiming Tool" at bounding box center [145, 231] width 158 height 16
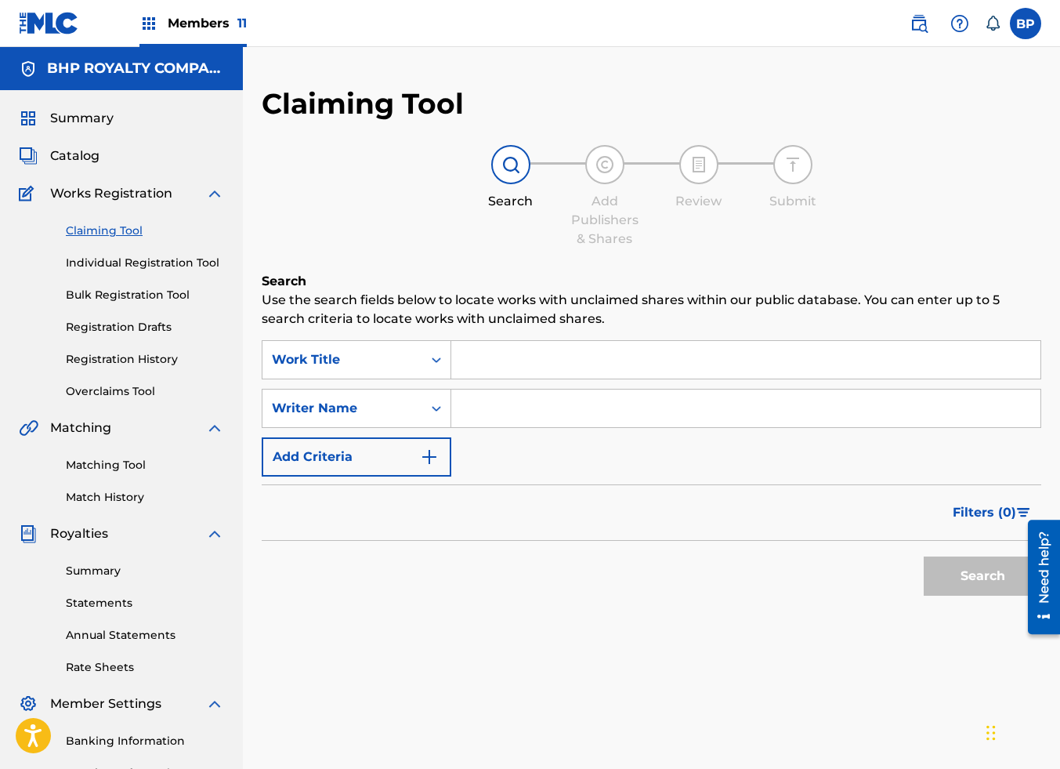
click at [430, 454] on img "Search Form" at bounding box center [429, 456] width 19 height 19
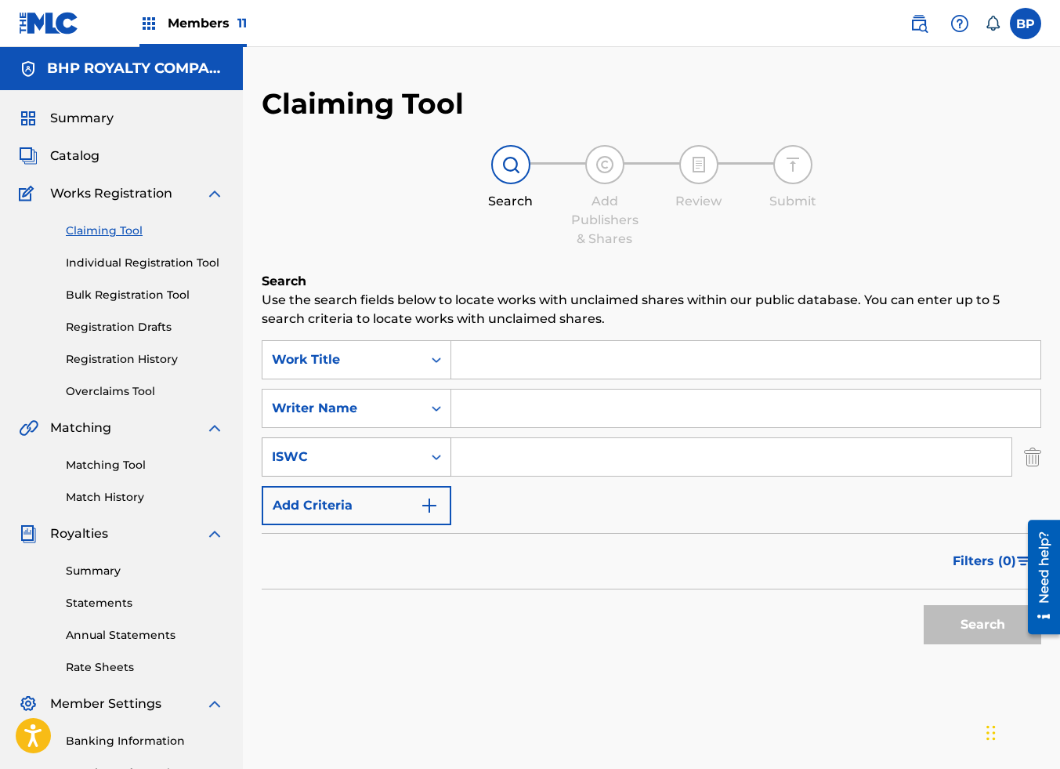
click at [436, 458] on icon "Search Form" at bounding box center [437, 457] width 16 height 16
click at [391, 201] on div "Search Add Publishers & Shares Review Submit" at bounding box center [652, 196] width 780 height 103
click at [125, 462] on link "Matching Tool" at bounding box center [145, 465] width 158 height 16
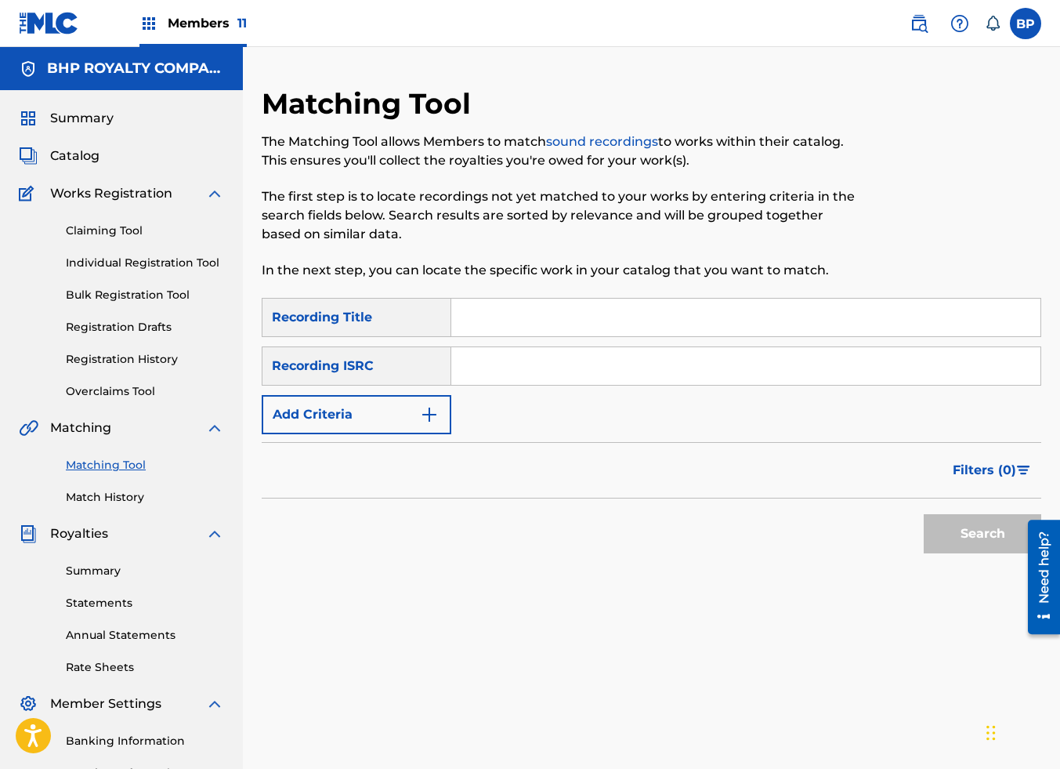
click at [494, 365] on input "Search Form" at bounding box center [745, 366] width 589 height 38
paste input "DEH741918473"
type input "DEH741918473"
click at [978, 534] on button "Search" at bounding box center [983, 533] width 118 height 39
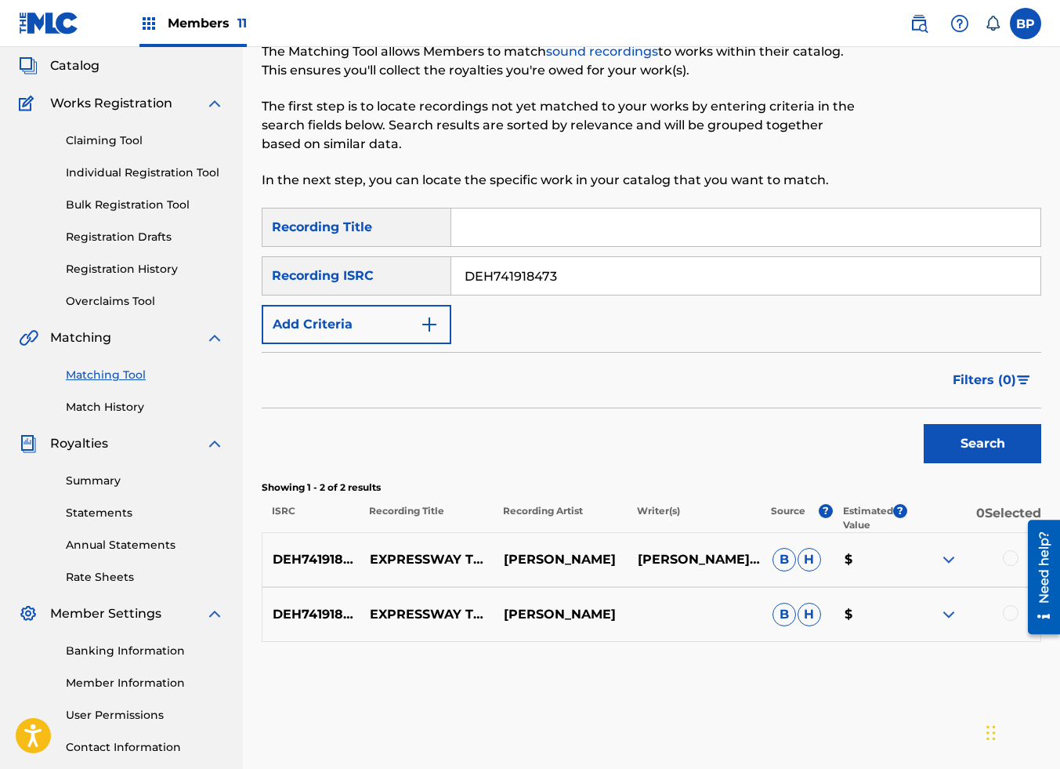
scroll to position [118, 0]
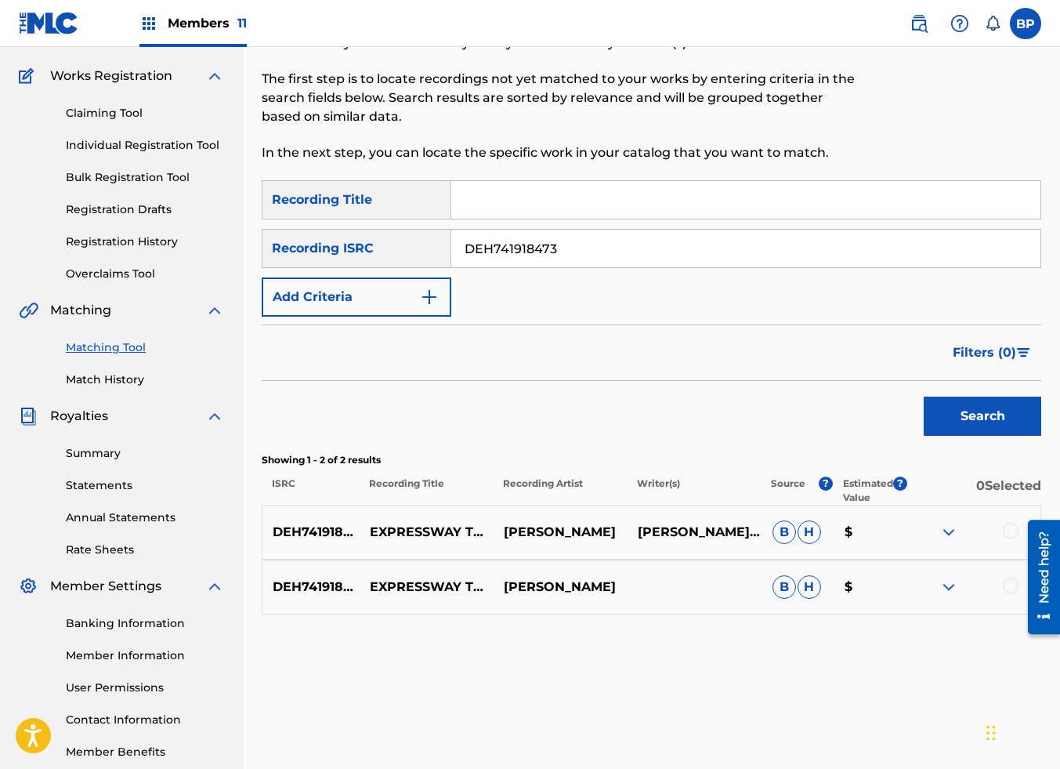
drag, startPoint x: 712, startPoint y: 531, endPoint x: 635, endPoint y: 527, distance: 77.7
click at [635, 527] on p "CRISTO JENETTE, NILLY MIMS, P. JONES" at bounding box center [695, 532] width 134 height 19
copy p "NILLY MIMS"
drag, startPoint x: 496, startPoint y: 259, endPoint x: 186, endPoint y: 273, distance: 310.6
click at [186, 275] on main "BHP ROYALTY COMPANY Summary Catalog Works Registration Claiming Tool Individual…" at bounding box center [530, 353] width 1060 height 849
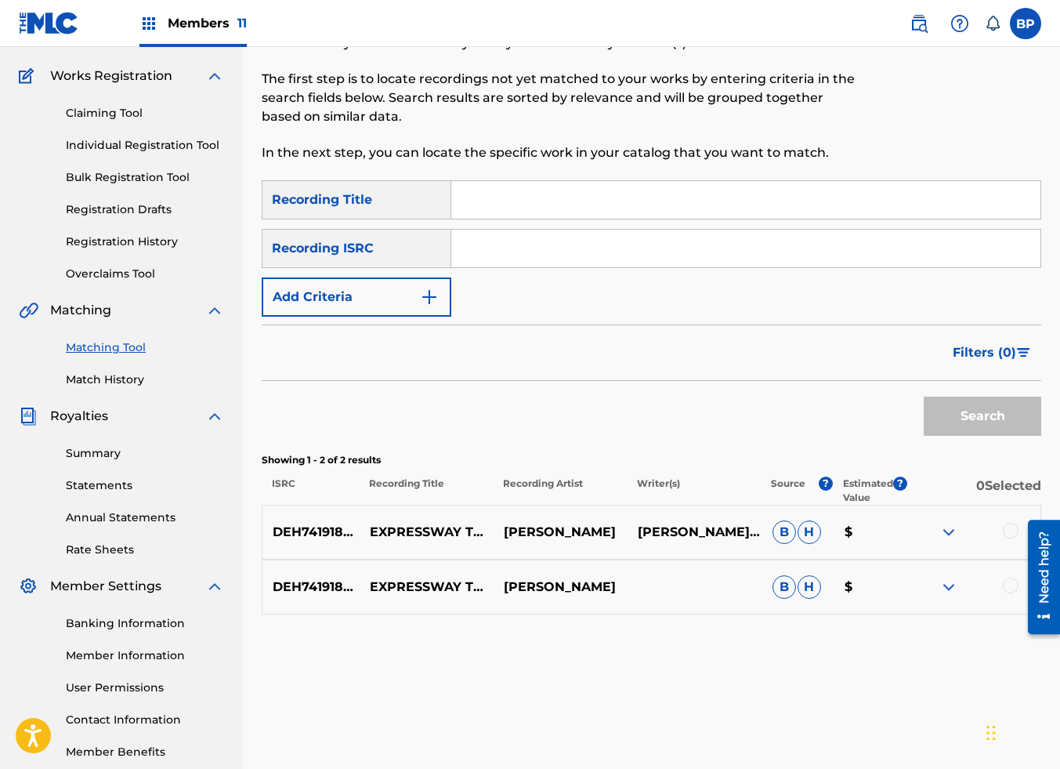
click at [364, 289] on button "Add Criteria" at bounding box center [357, 296] width 190 height 39
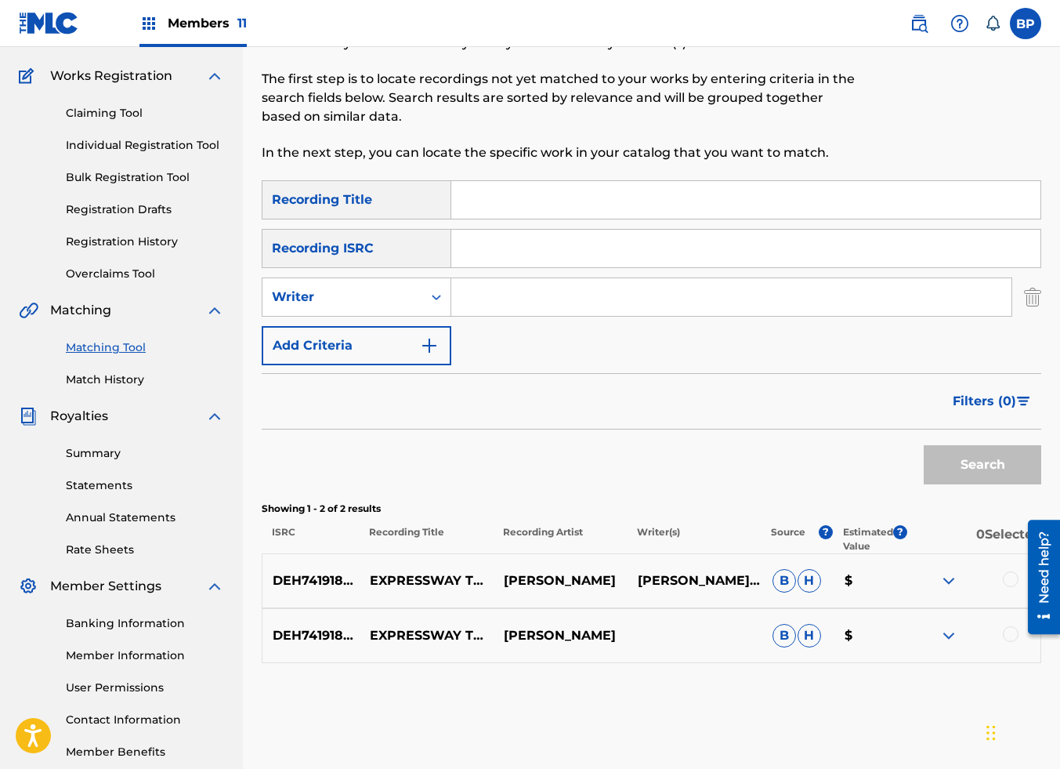
click at [506, 284] on input "Search Form" at bounding box center [731, 297] width 560 height 38
paste input "NILLY MIMS"
type input "NILLY MIMS"
click at [981, 466] on button "Search" at bounding box center [983, 464] width 118 height 39
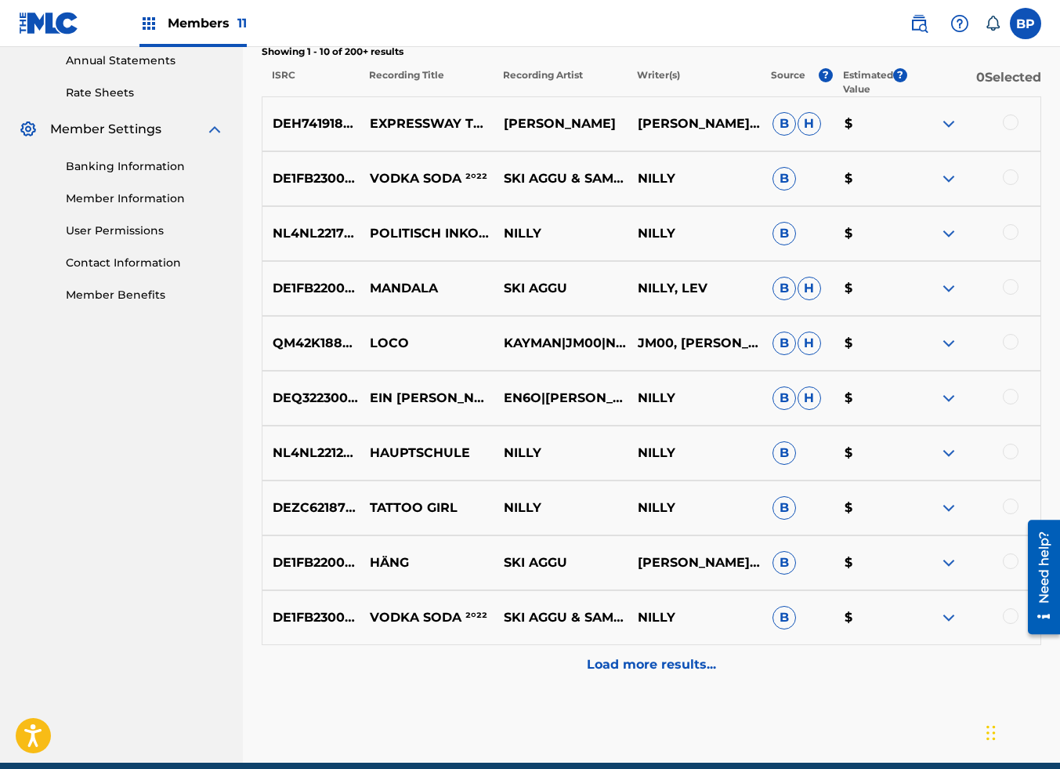
scroll to position [588, 0]
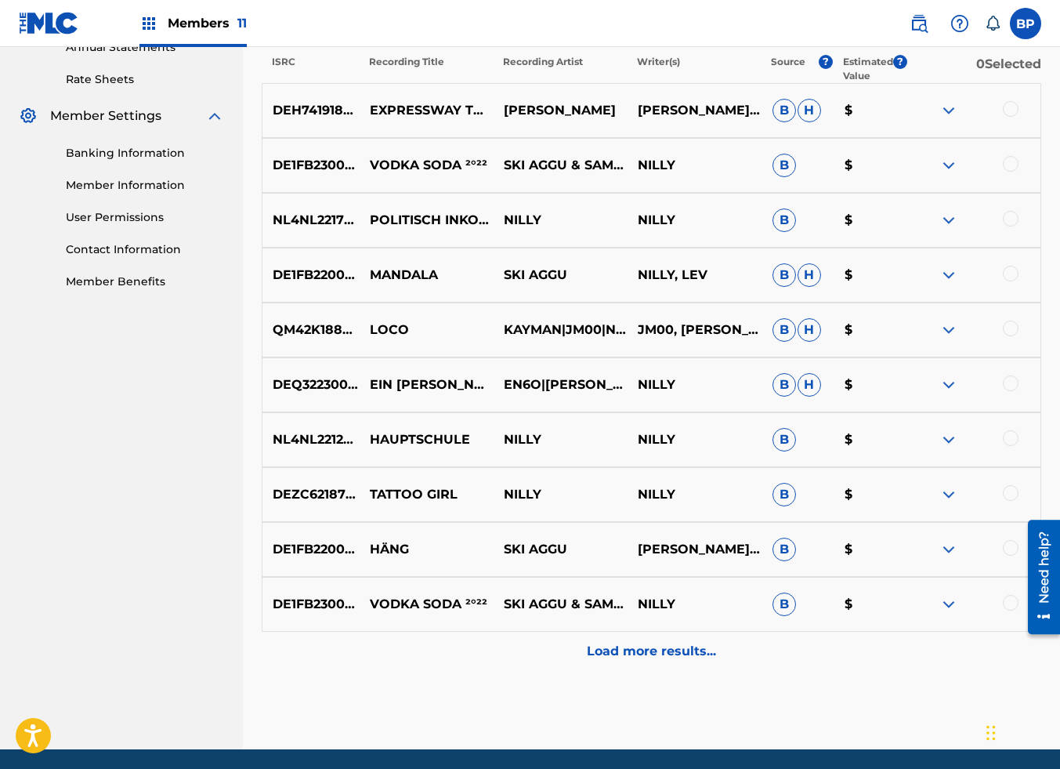
click at [673, 645] on p "Load more results..." at bounding box center [651, 651] width 129 height 19
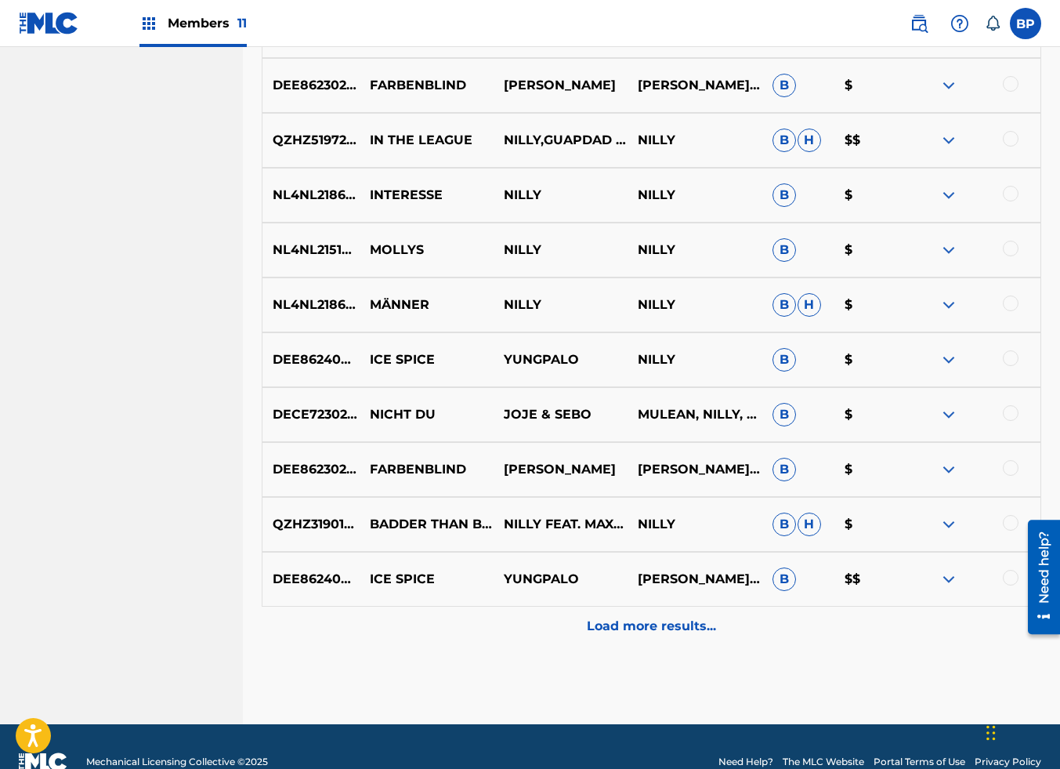
scroll to position [1175, 0]
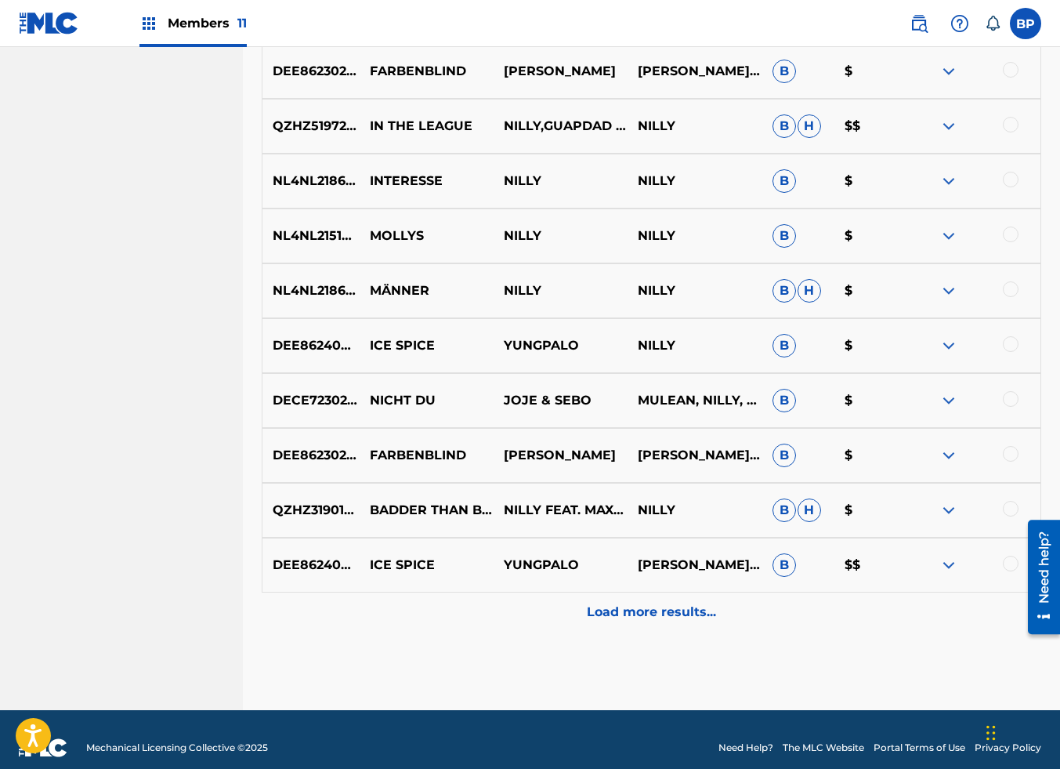
click at [652, 607] on p "Load more results..." at bounding box center [651, 612] width 129 height 19
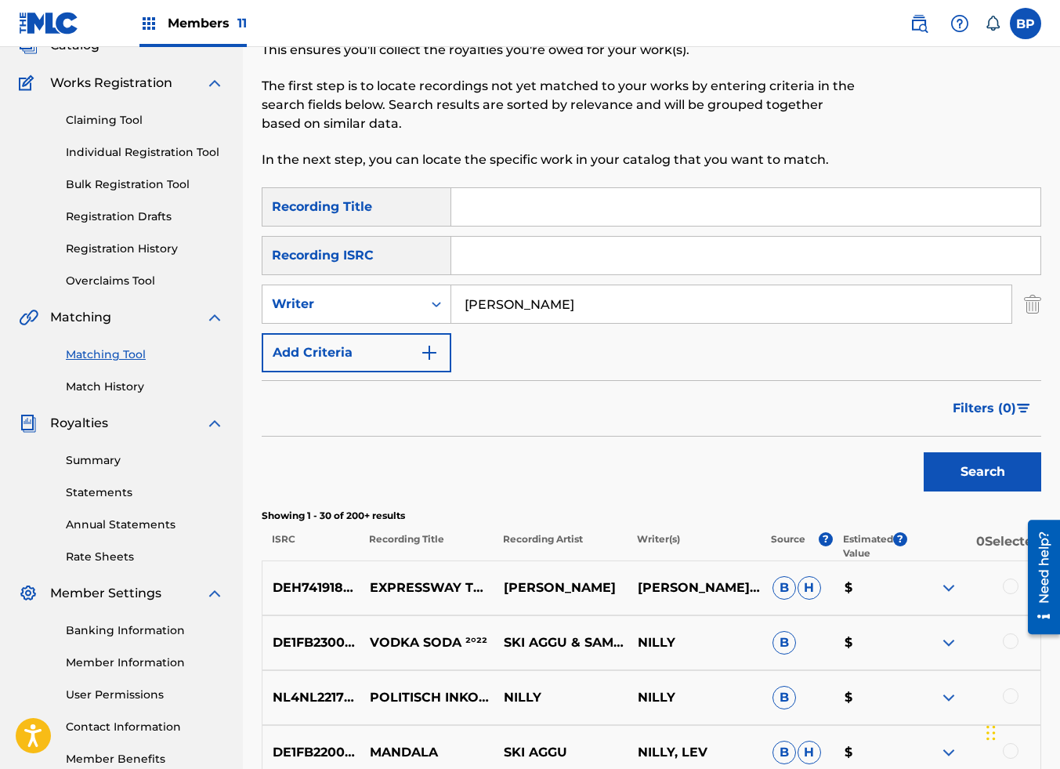
scroll to position [235, 0]
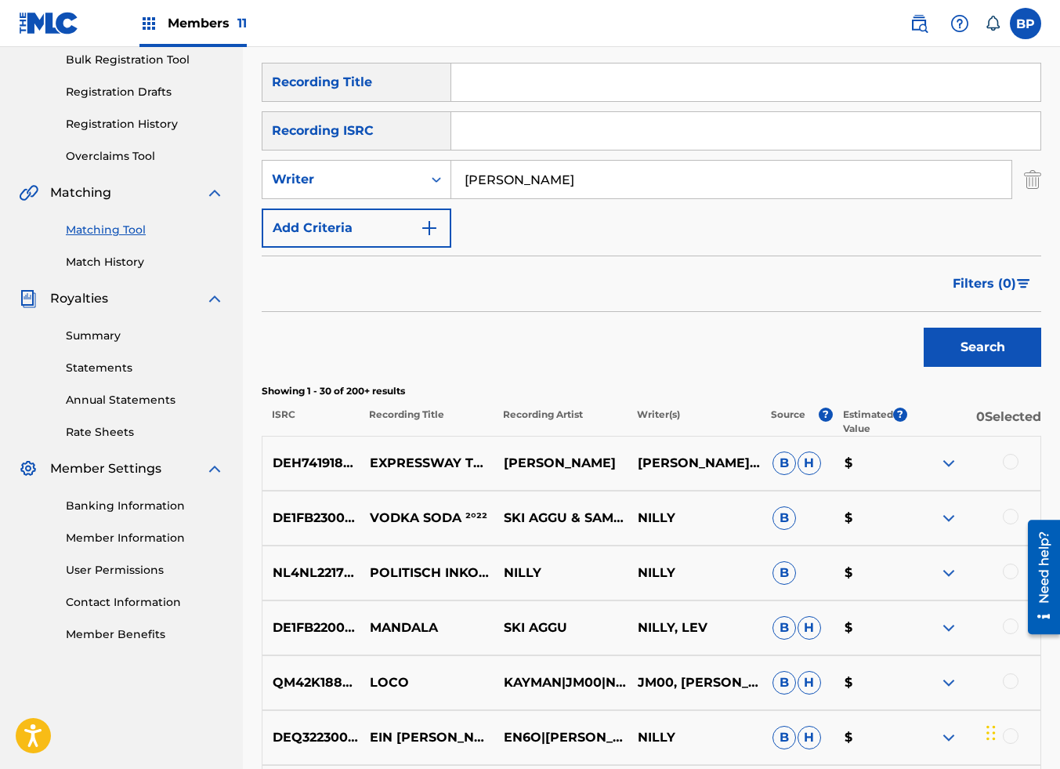
click at [621, 336] on div "Search" at bounding box center [652, 343] width 780 height 63
click at [433, 175] on icon "Search Form" at bounding box center [437, 180] width 16 height 16
click at [382, 216] on div "Recording Artist" at bounding box center [356, 218] width 188 height 39
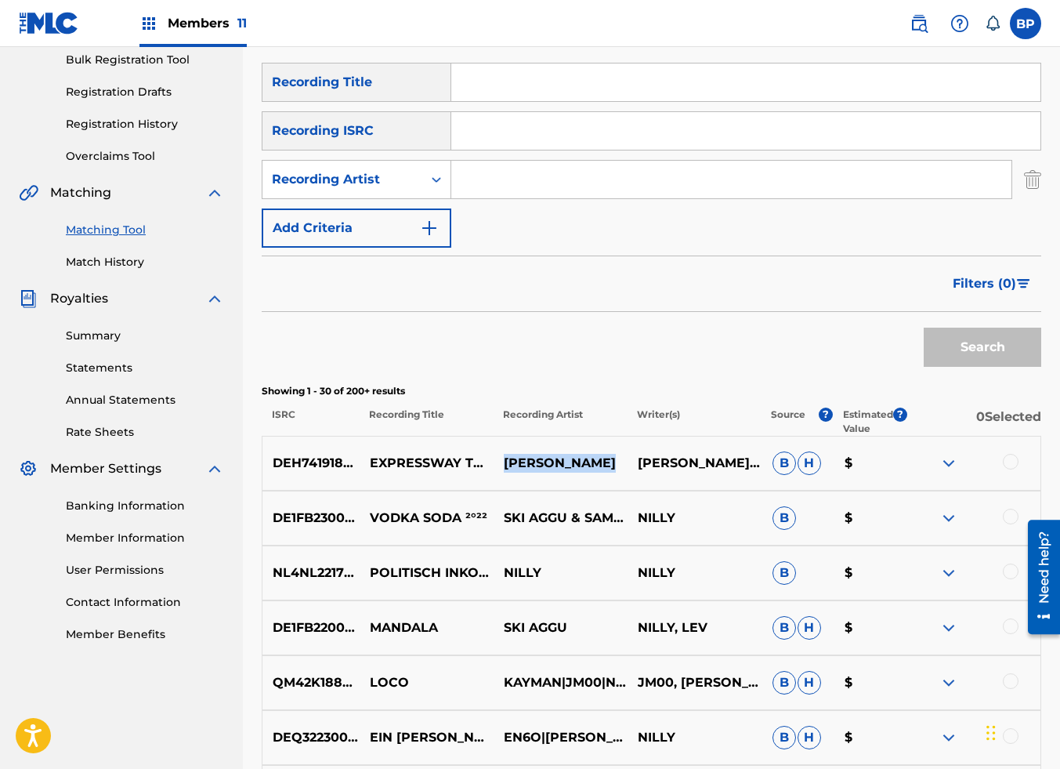
drag, startPoint x: 607, startPoint y: 468, endPoint x: 501, endPoint y: 470, distance: 106.6
click at [501, 470] on p "HILAYNA STARR" at bounding box center [561, 463] width 134 height 19
copy p "HILAYNA STARR"
click at [503, 177] on input "Search Form" at bounding box center [731, 180] width 560 height 38
paste input "HILAYNA STARR"
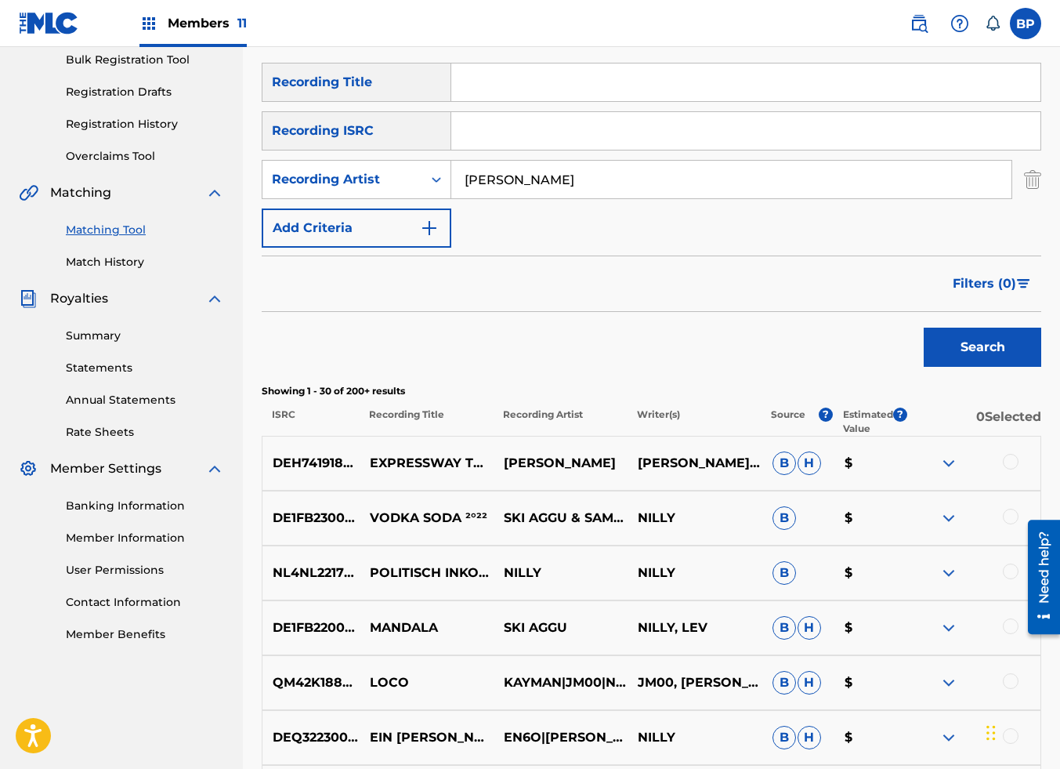
type input "HILAYNA STARR"
click at [952, 353] on button "Search" at bounding box center [983, 347] width 118 height 39
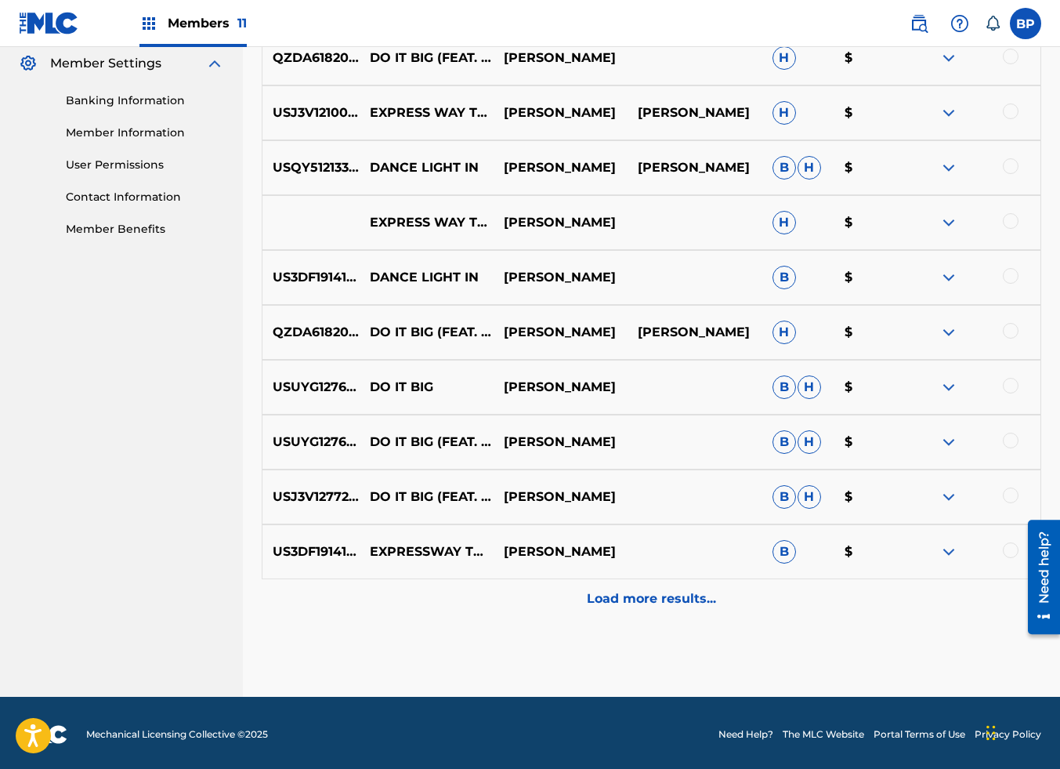
scroll to position [644, 0]
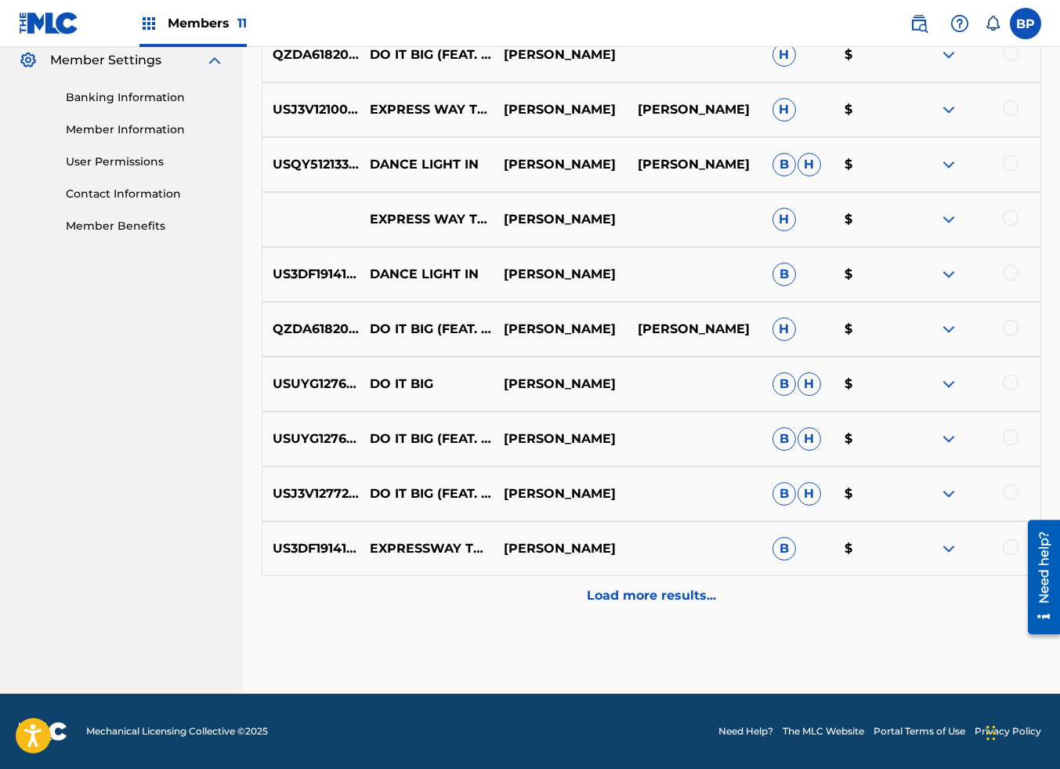
click at [668, 584] on div "Load more results..." at bounding box center [652, 595] width 780 height 39
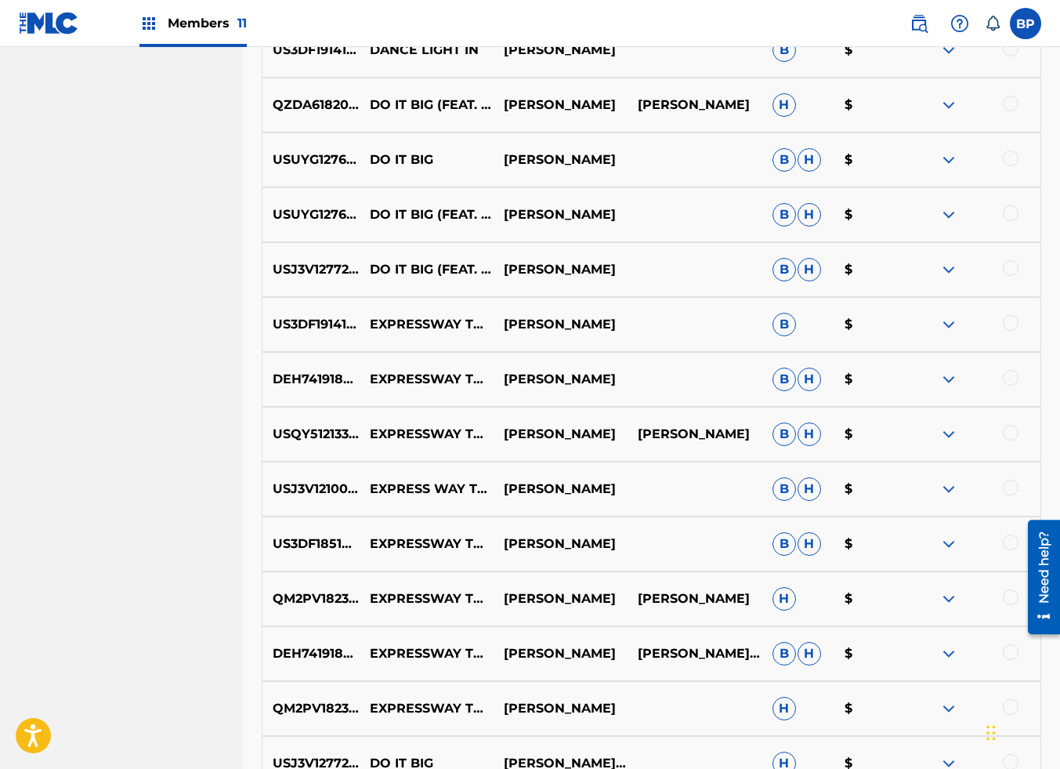
scroll to position [1192, 0]
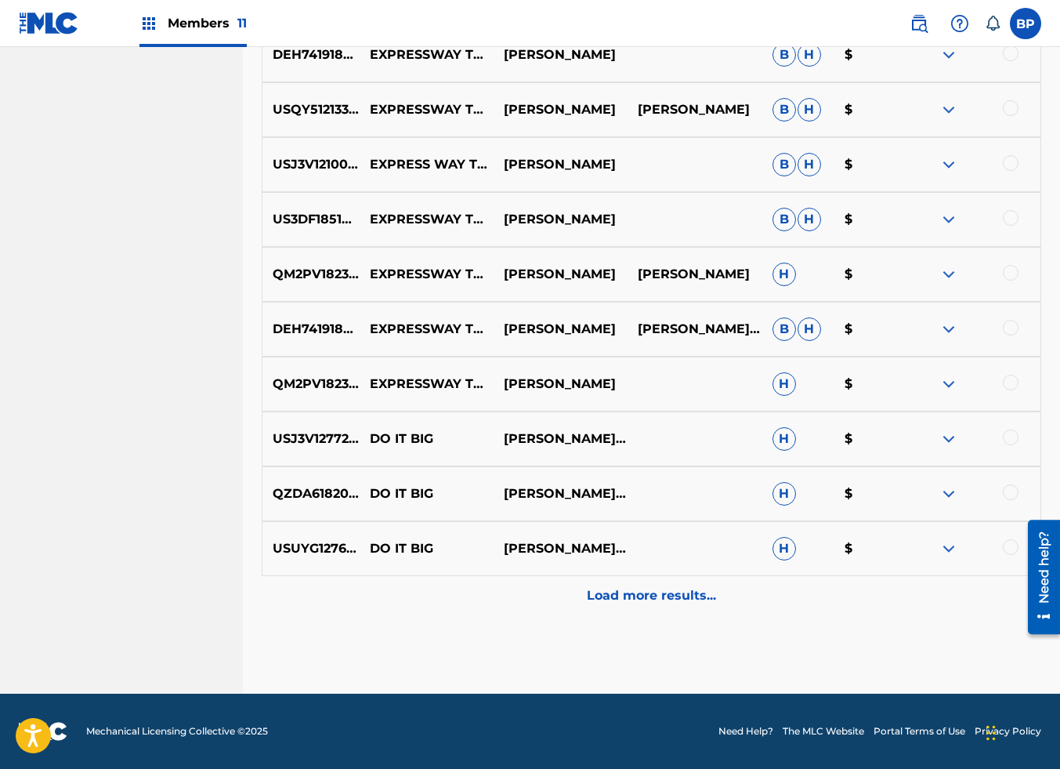
click at [651, 597] on p "Load more results..." at bounding box center [651, 595] width 129 height 19
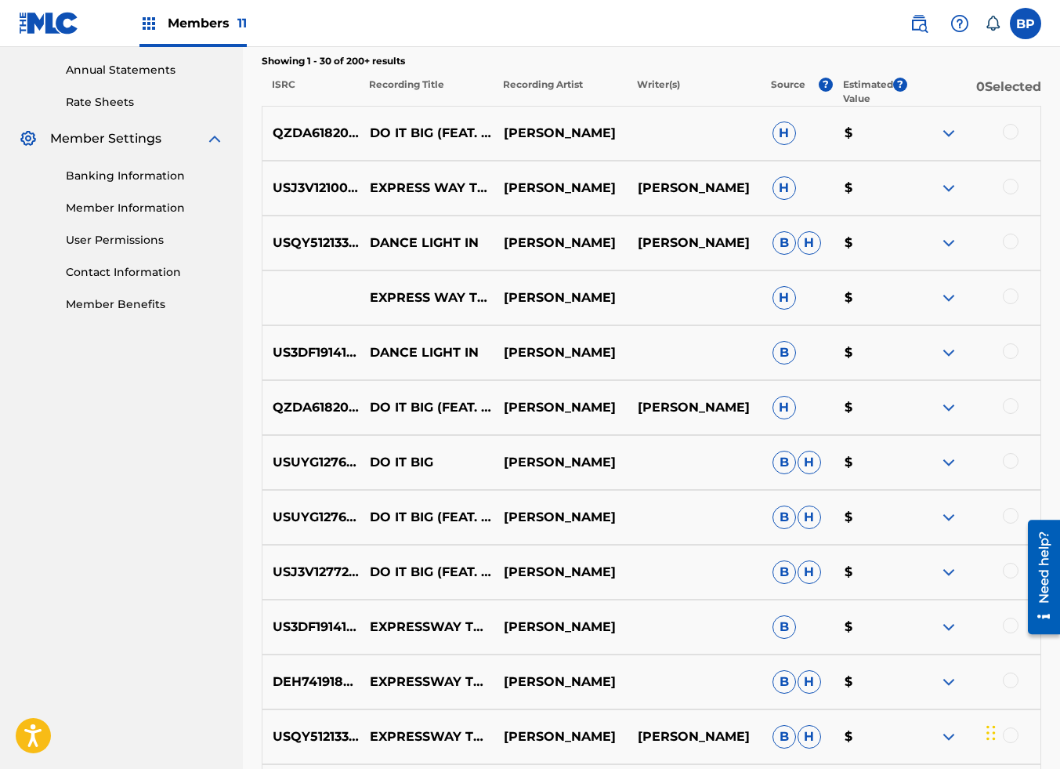
scroll to position [447, 0]
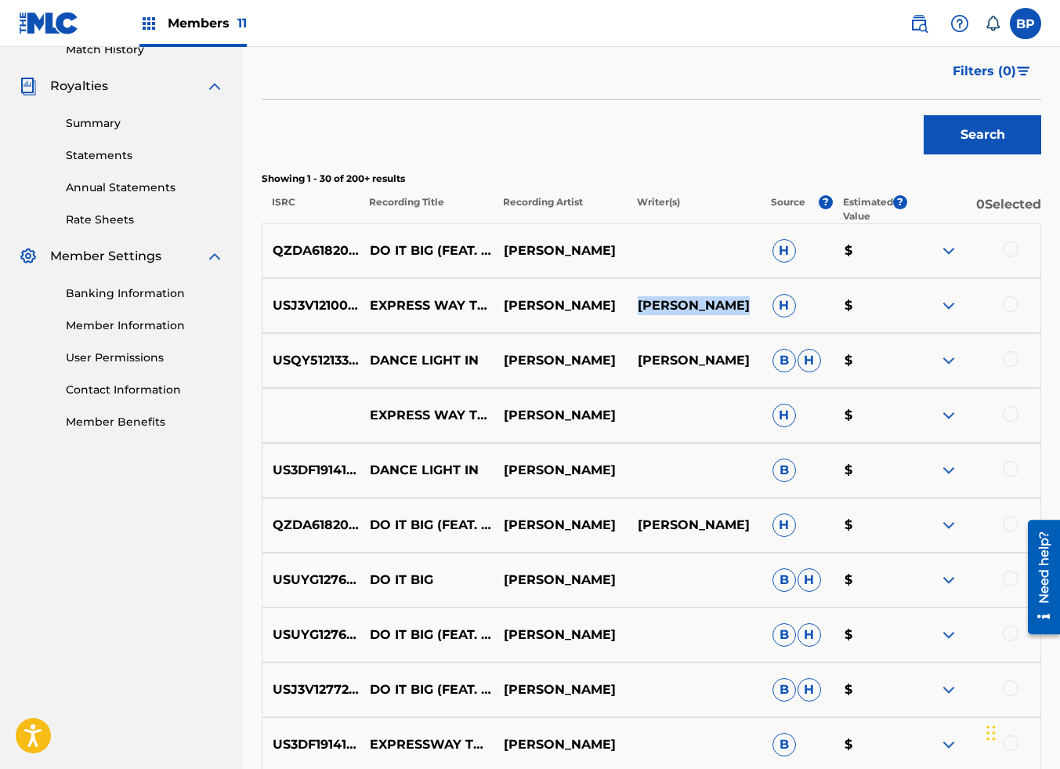
drag, startPoint x: 745, startPoint y: 309, endPoint x: 639, endPoint y: 308, distance: 105.8
click at [639, 308] on p "HIYLANA STARR" at bounding box center [695, 305] width 134 height 19
copy p "HIYLANA STARR"
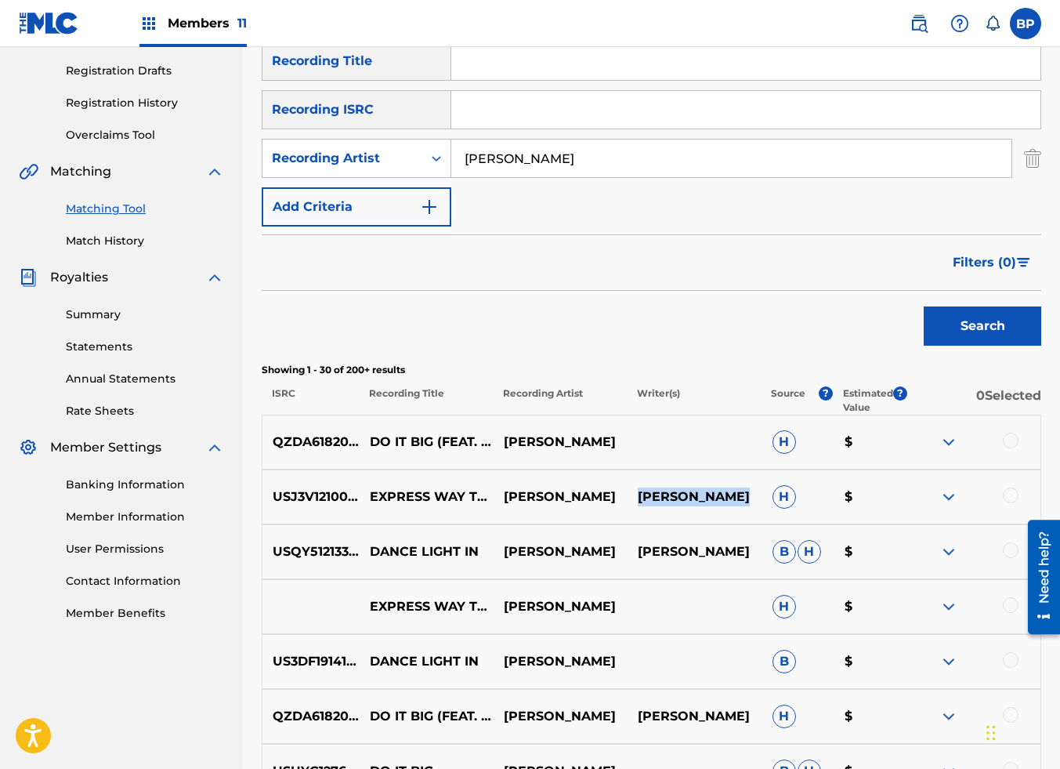
scroll to position [0, 0]
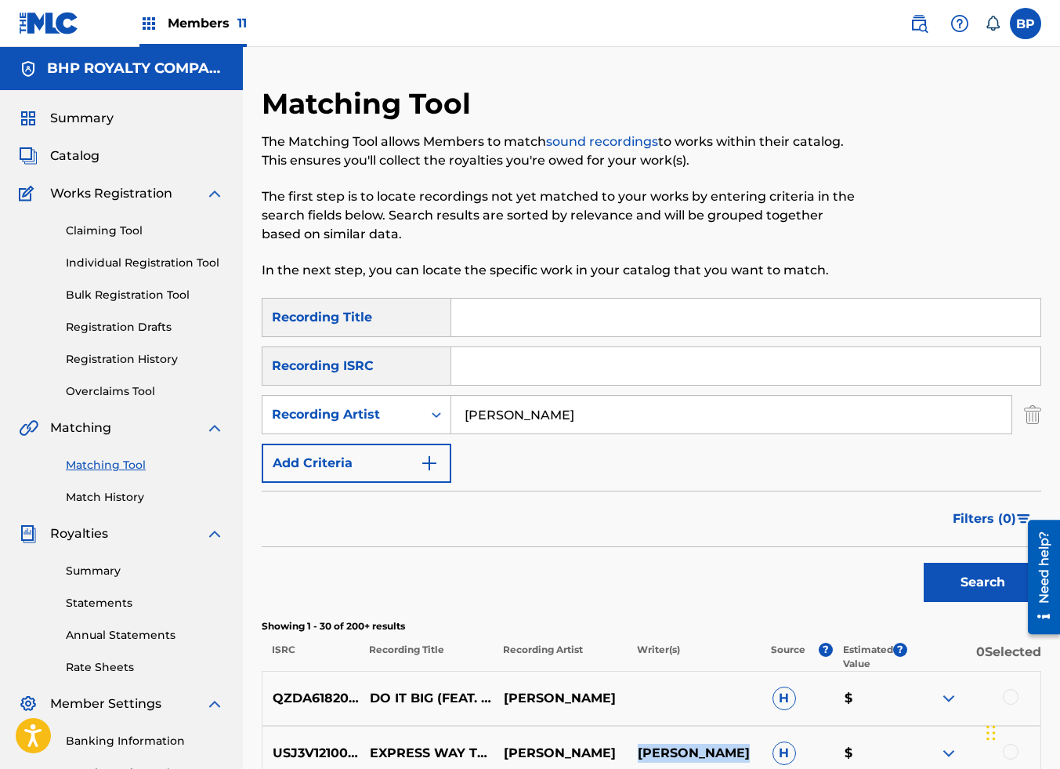
click at [125, 223] on link "Claiming Tool" at bounding box center [145, 231] width 158 height 16
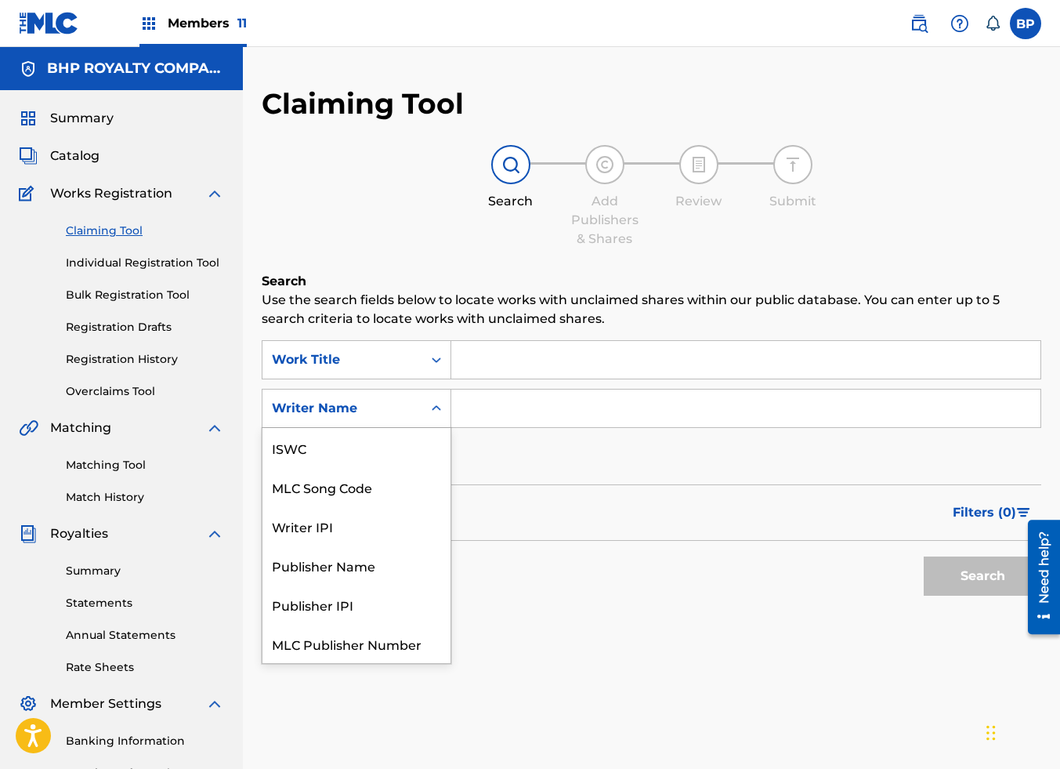
click at [437, 407] on icon "Search Form" at bounding box center [436, 407] width 9 height 5
click at [505, 400] on input "Search Form" at bounding box center [745, 408] width 589 height 38
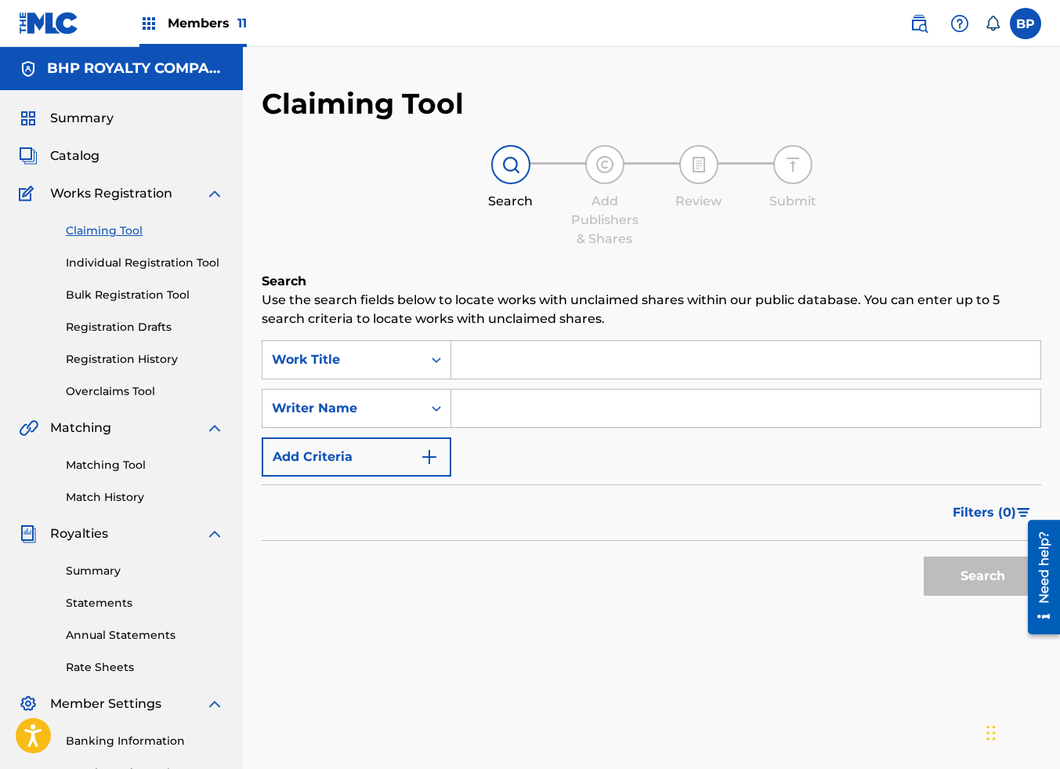
paste input "HIYLANA STARR"
type input "HIYLANA STARR"
click at [971, 577] on button "Search" at bounding box center [983, 575] width 118 height 39
drag, startPoint x: 584, startPoint y: 403, endPoint x: 248, endPoint y: 430, distance: 337.3
click at [248, 430] on div "Claiming Tool Search Add Publishers & Shares Review Submit Search Use the searc…" at bounding box center [651, 491] width 817 height 810
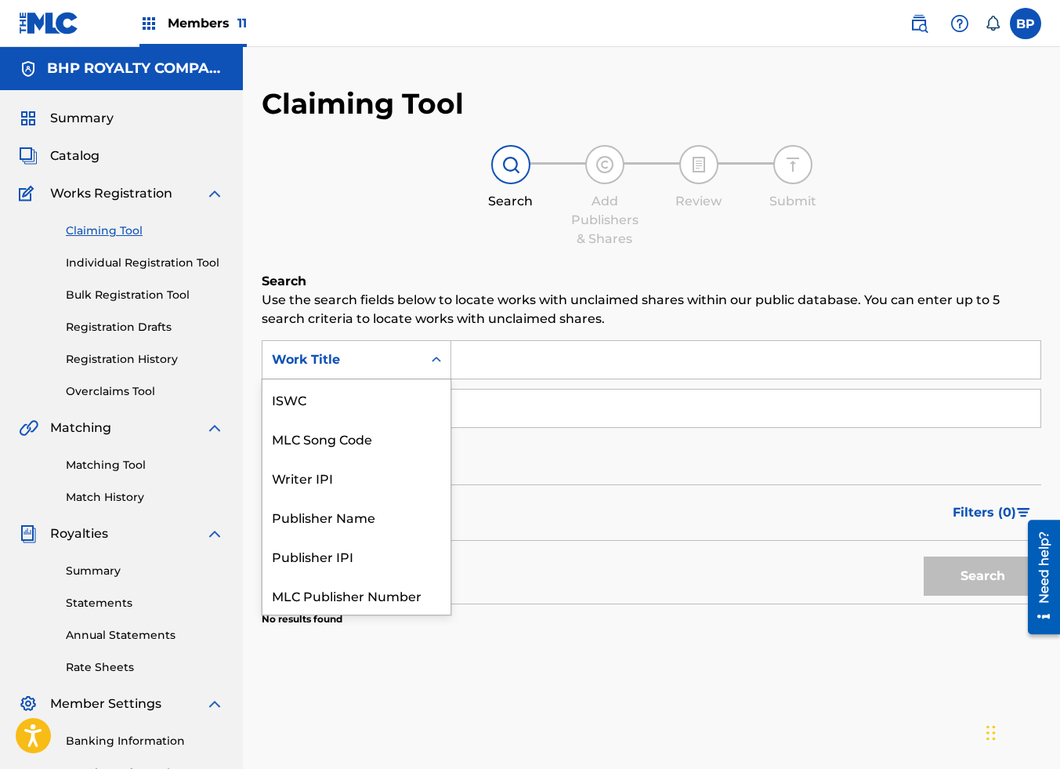
click at [429, 355] on icon "Search Form" at bounding box center [437, 360] width 16 height 16
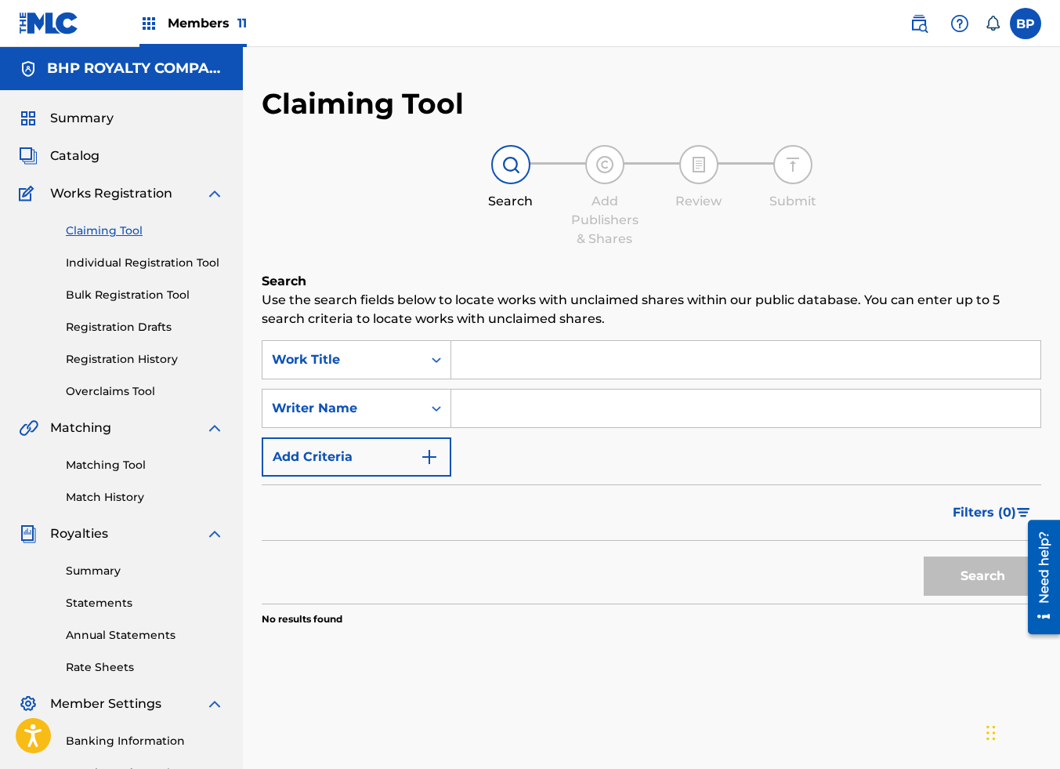
click at [612, 469] on div "SearchWithCriteriae9bbb4bf-d15b-4eb3-a3cd-7fb839611154 Work Title SearchWithCri…" at bounding box center [652, 408] width 780 height 136
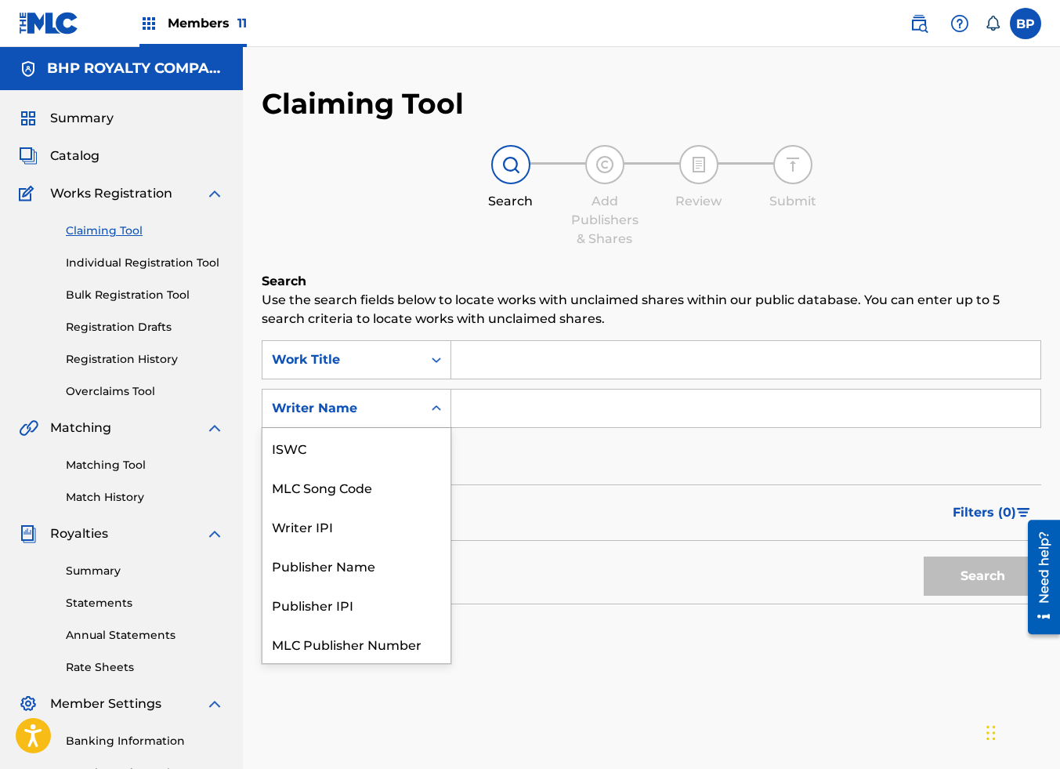
click at [407, 410] on div "Writer Name" at bounding box center [342, 408] width 141 height 19
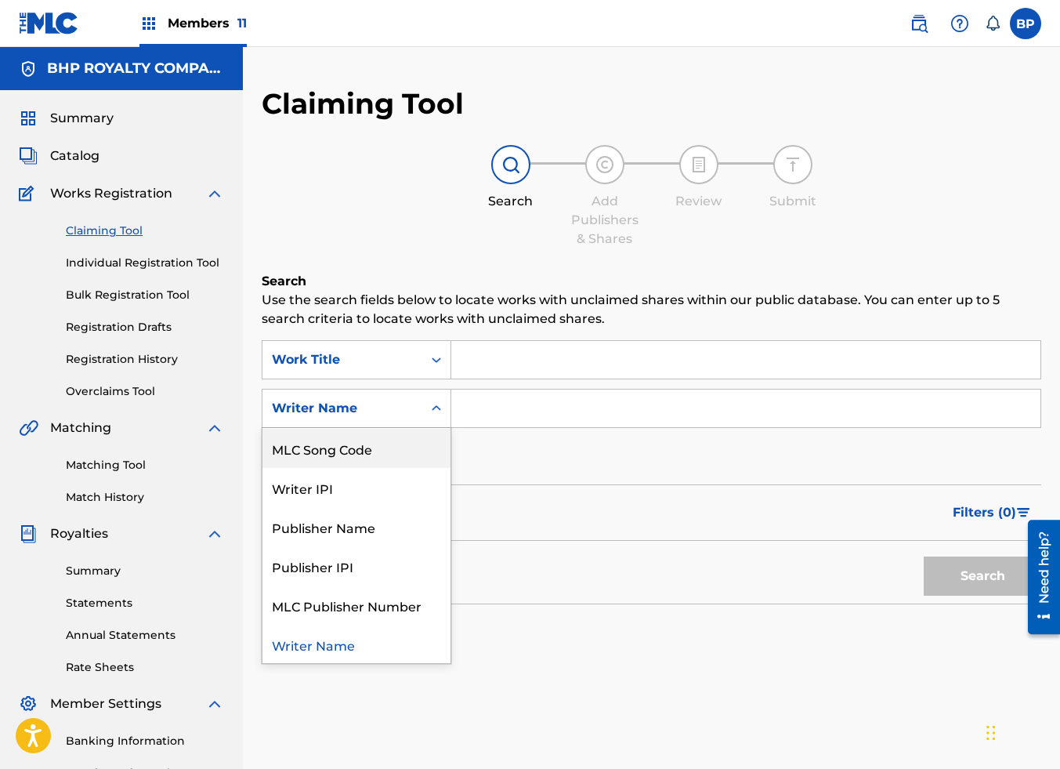
click at [358, 454] on div "MLC Song Code" at bounding box center [356, 448] width 188 height 39
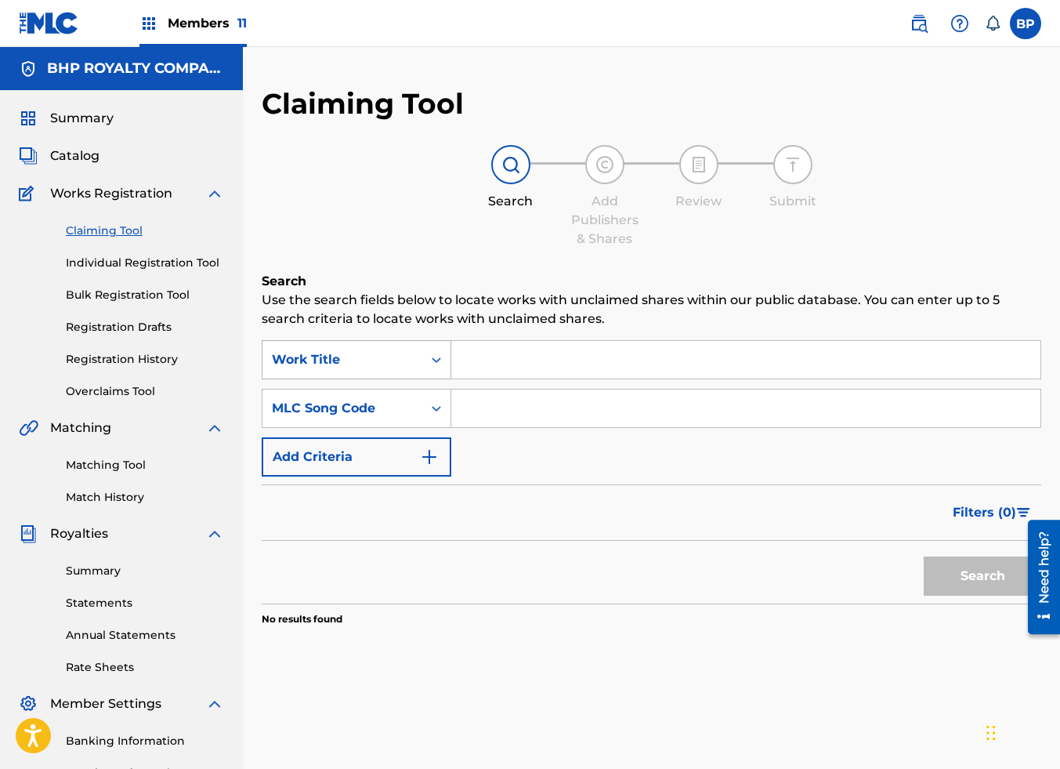
click at [414, 353] on div "Work Title" at bounding box center [342, 360] width 160 height 30
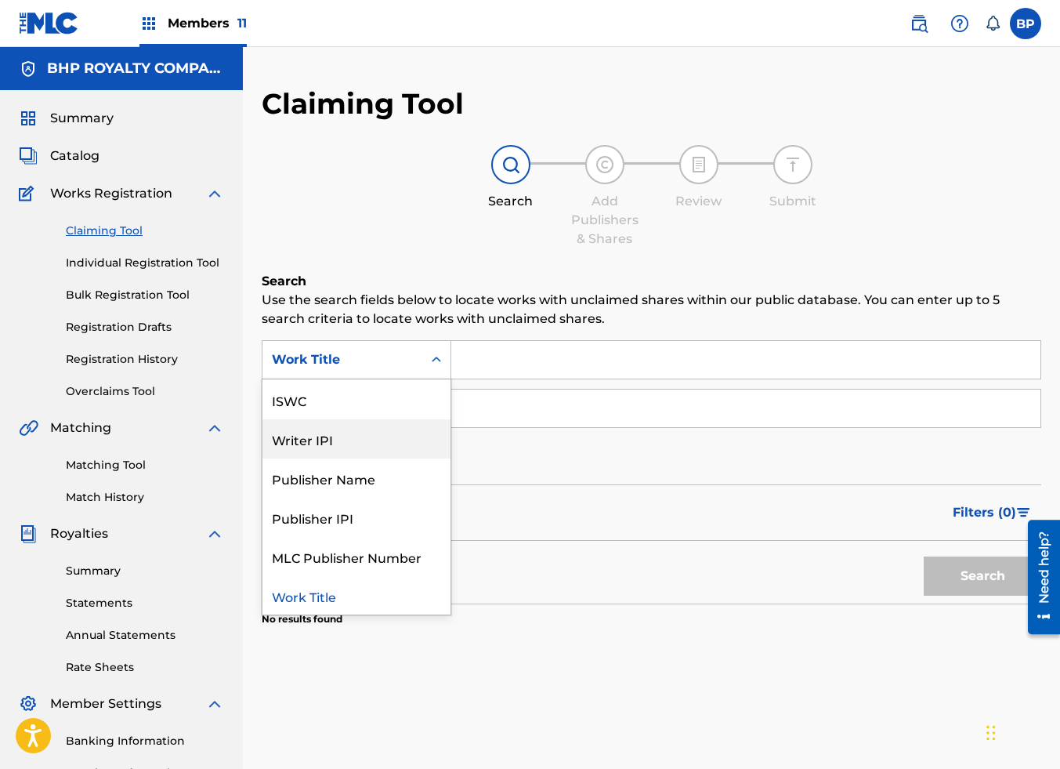
scroll to position [0, 0]
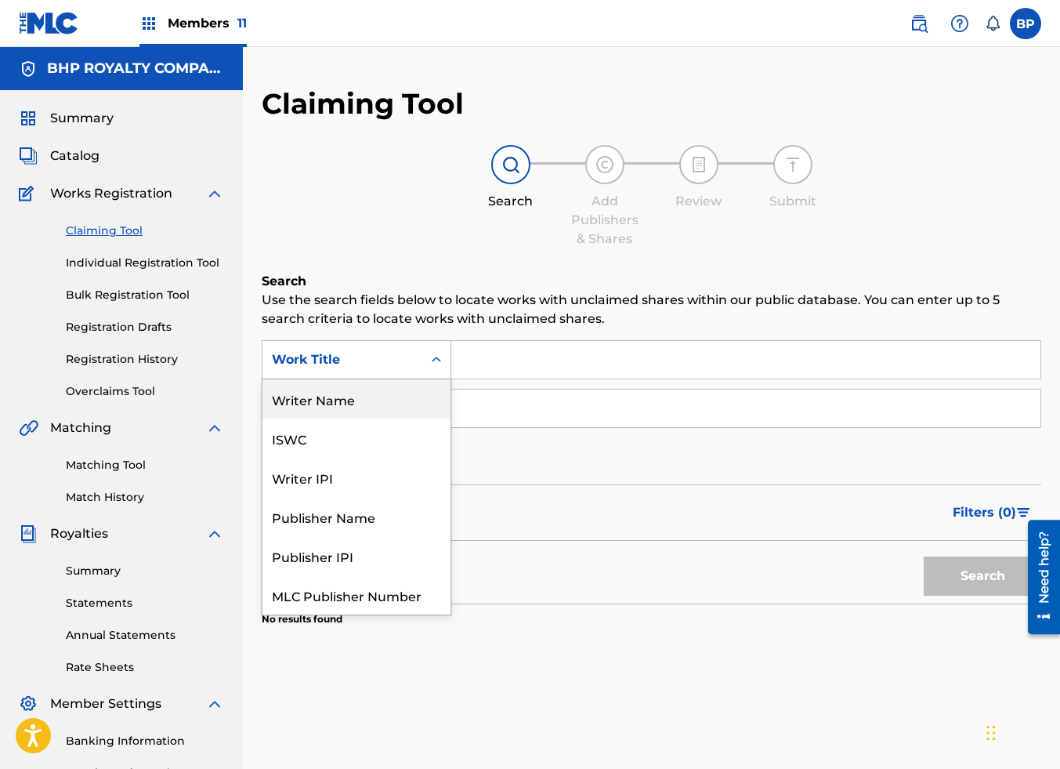
click at [378, 388] on div "Writer Name" at bounding box center [356, 398] width 188 height 39
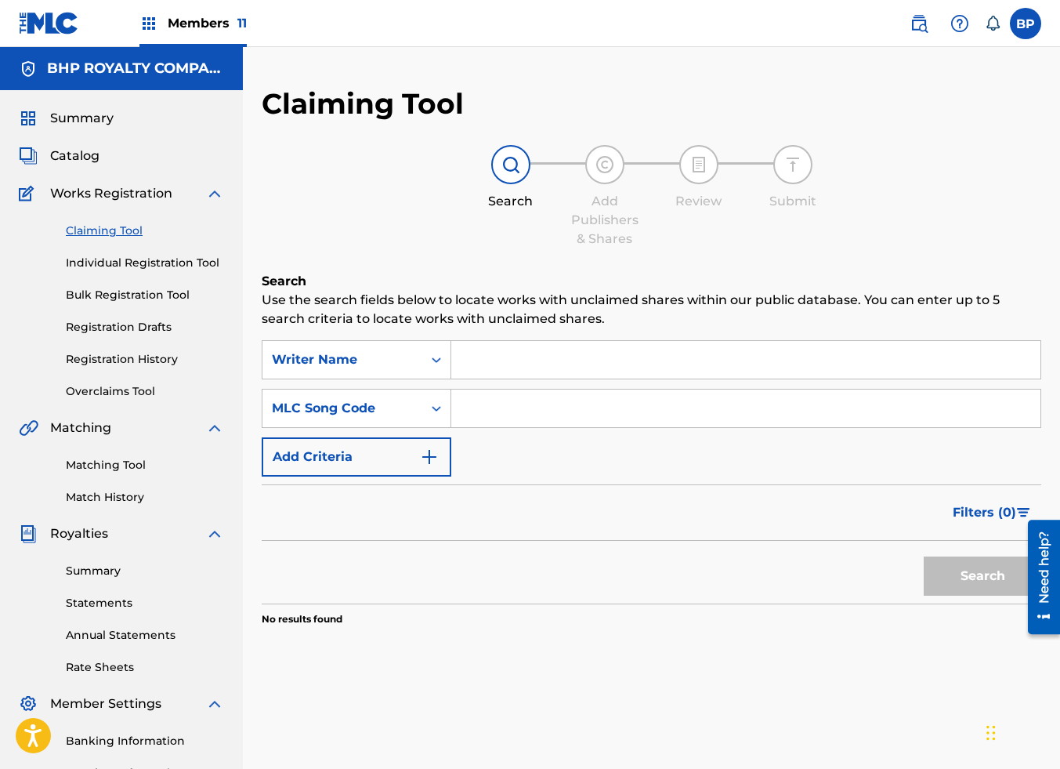
click at [494, 364] on input "Search Form" at bounding box center [745, 360] width 589 height 38
paste input "HIYLANA STARR"
type input "HIYLANA STARR"
click at [966, 571] on button "Search" at bounding box center [983, 575] width 118 height 39
click at [920, 22] on img at bounding box center [919, 23] width 19 height 19
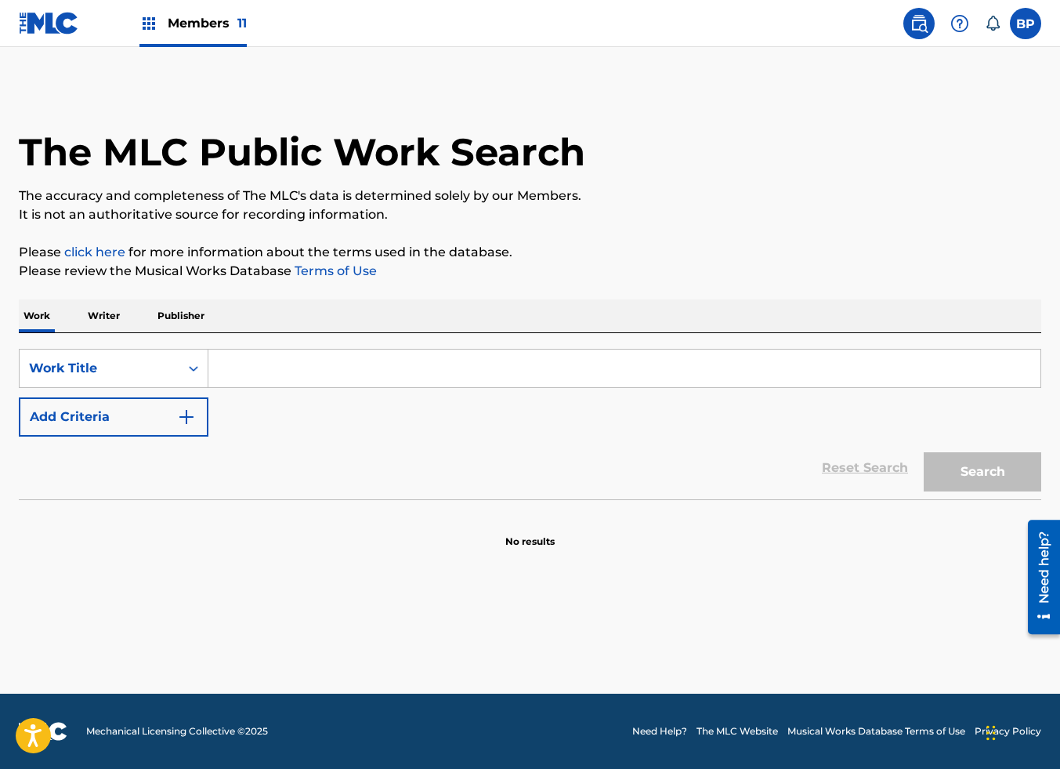
click at [114, 311] on p "Writer" at bounding box center [104, 315] width 42 height 33
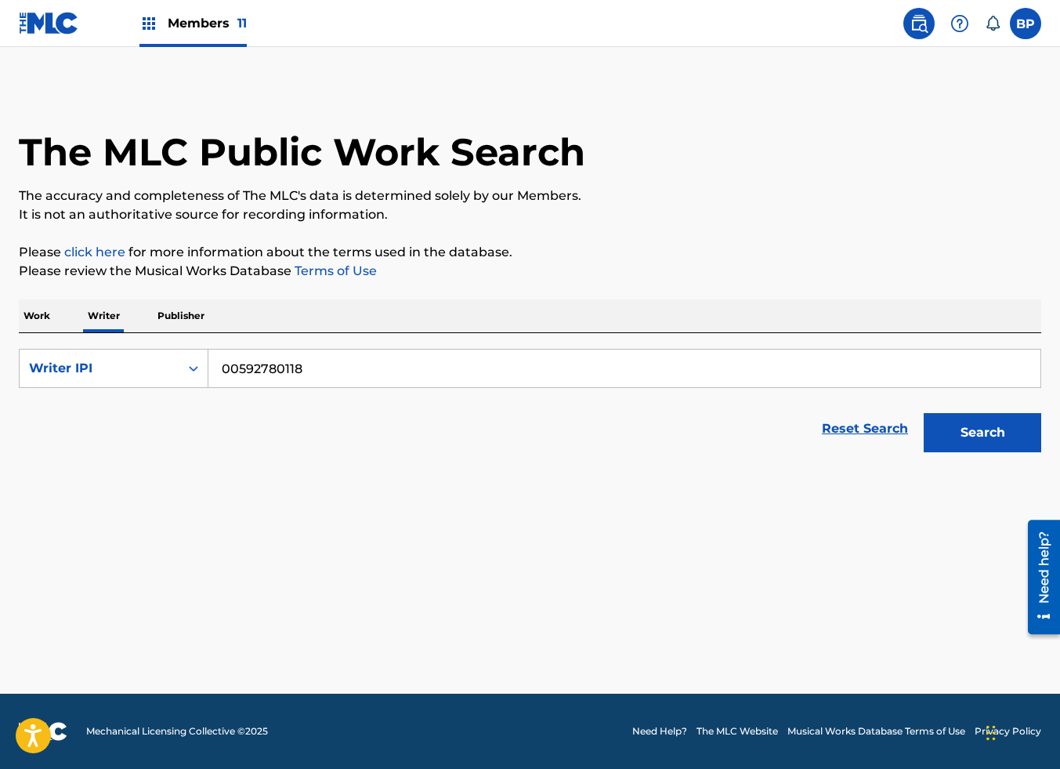
drag, startPoint x: 330, startPoint y: 370, endPoint x: 40, endPoint y: 403, distance: 291.8
click at [45, 396] on form "SearchWithCriteria07513312-45c7-40fd-a3cb-1800d8fd523f Writer IPI 00592780118 R…" at bounding box center [530, 404] width 1023 height 111
click at [132, 364] on div "Writer IPI" at bounding box center [99, 368] width 141 height 19
click at [97, 416] on div "Writer Name" at bounding box center [114, 407] width 188 height 39
click at [337, 369] on input "Search Form" at bounding box center [624, 368] width 832 height 38
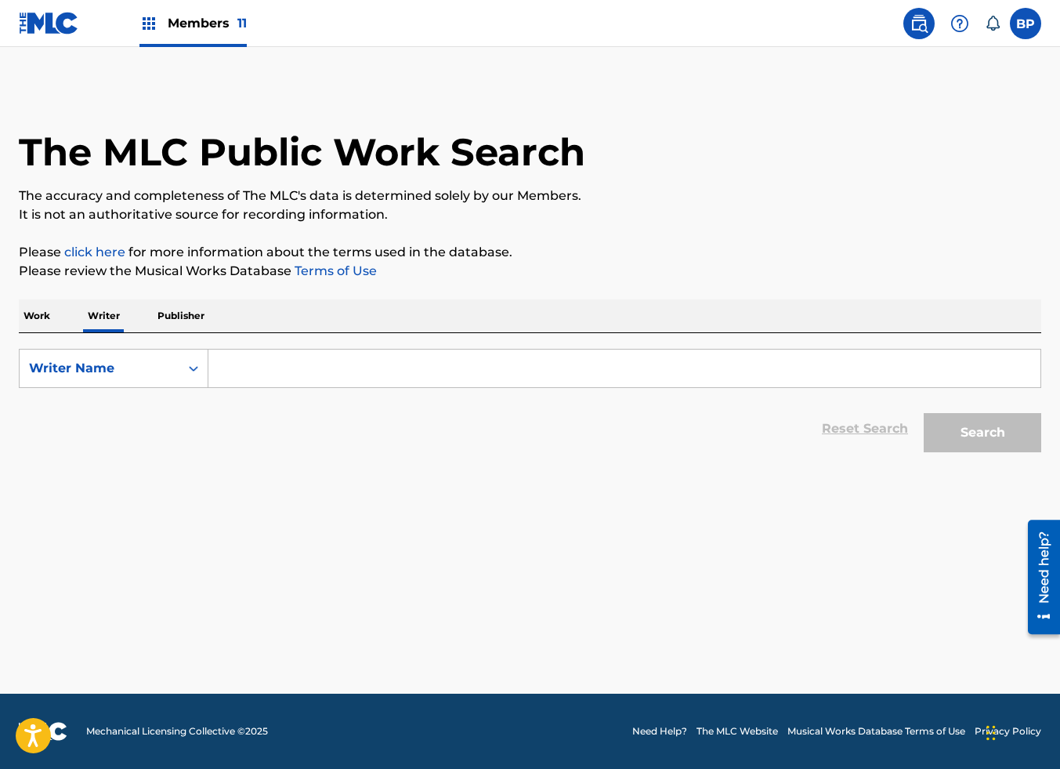
paste input "HIYLANA STARR"
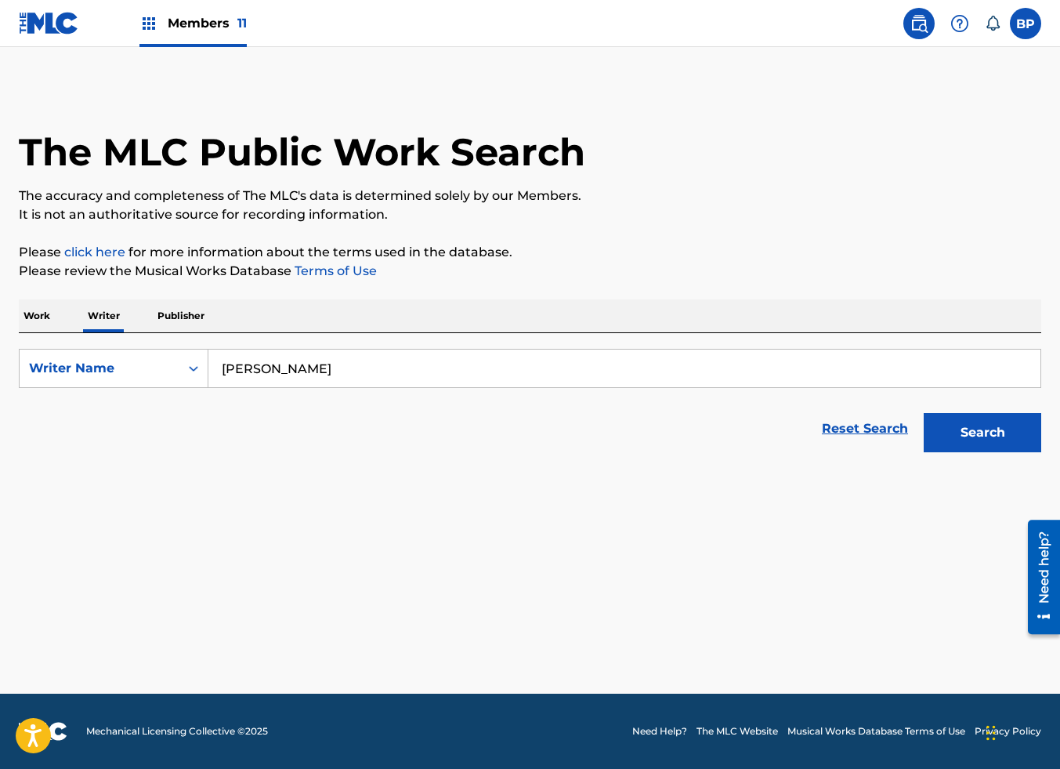
type input "HIYLANA STARR"
click at [981, 425] on button "Search" at bounding box center [983, 432] width 118 height 39
click at [522, 501] on img at bounding box center [530, 510] width 78 height 78
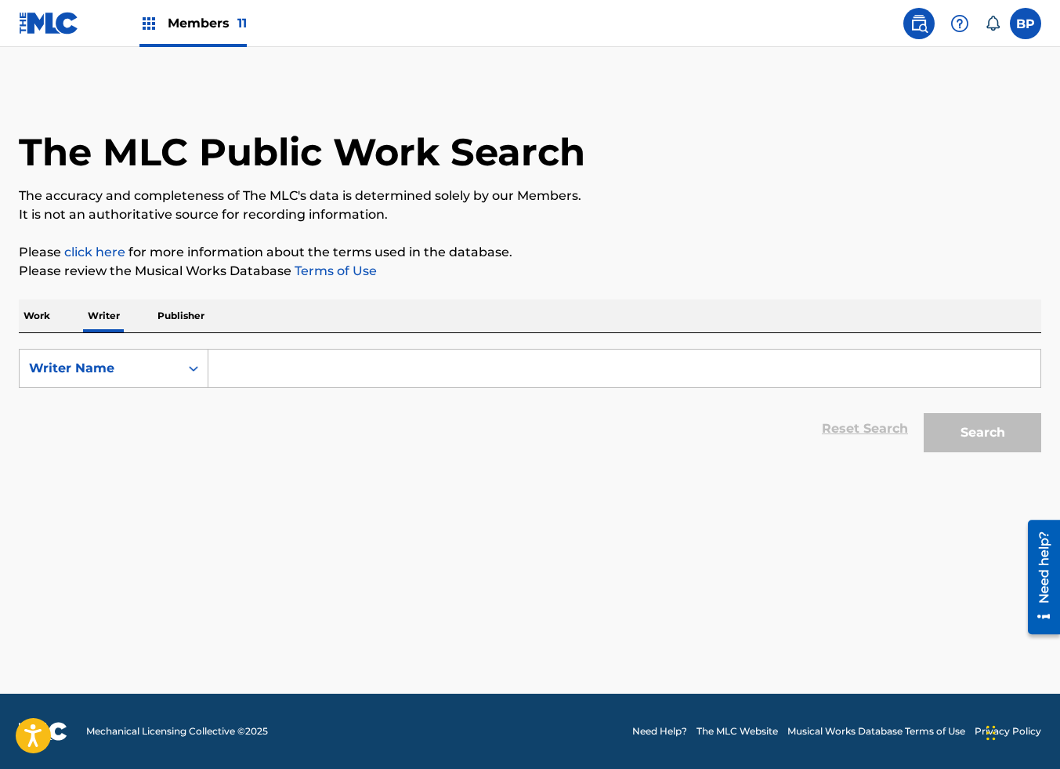
click at [323, 384] on input "Search Form" at bounding box center [624, 368] width 832 height 38
paste input "HIYLANA STARR"
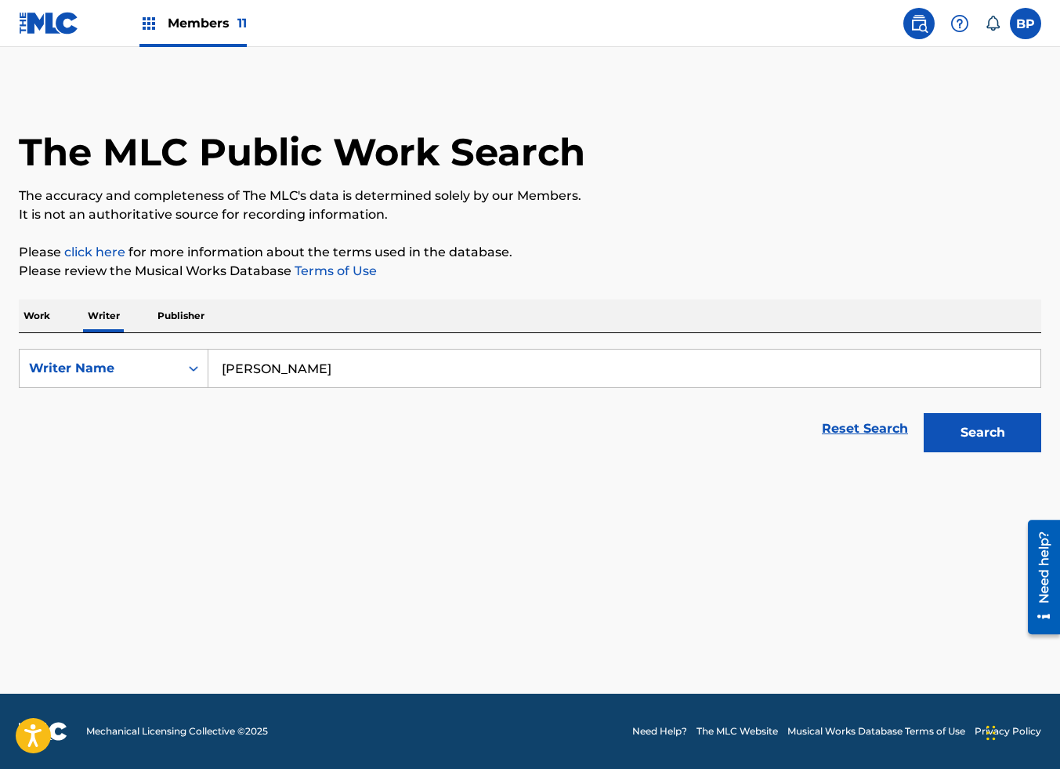
type input "HIYLANA STARR"
click at [981, 435] on button "Search" at bounding box center [983, 432] width 118 height 39
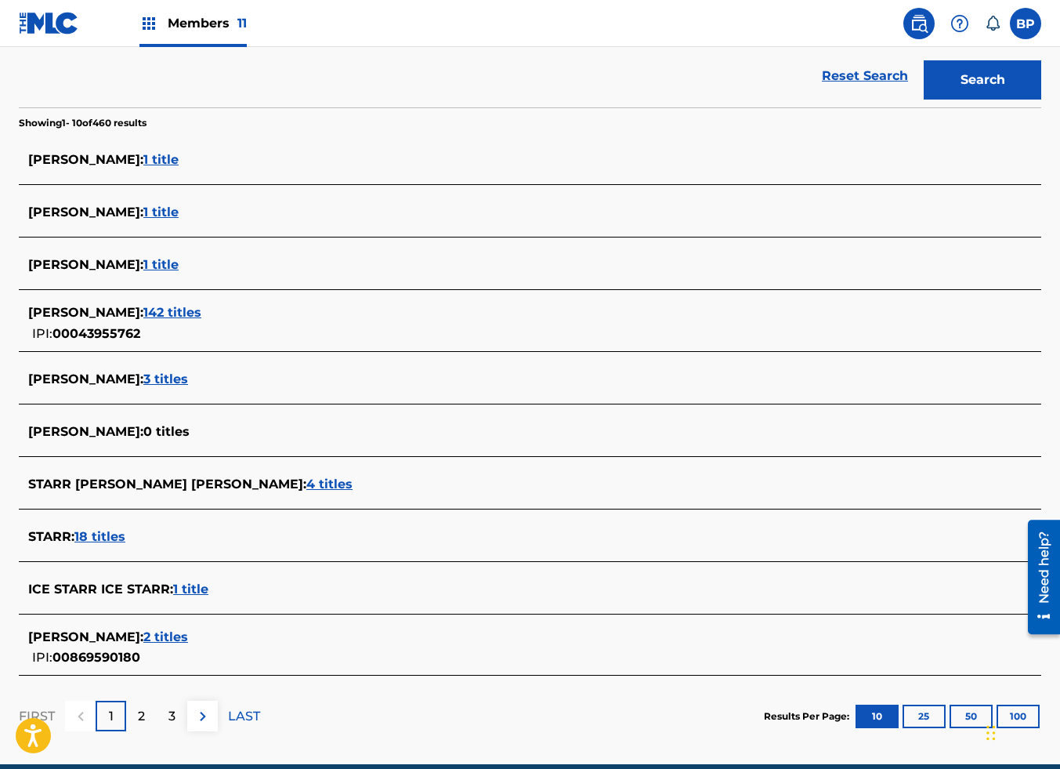
scroll to position [424, 0]
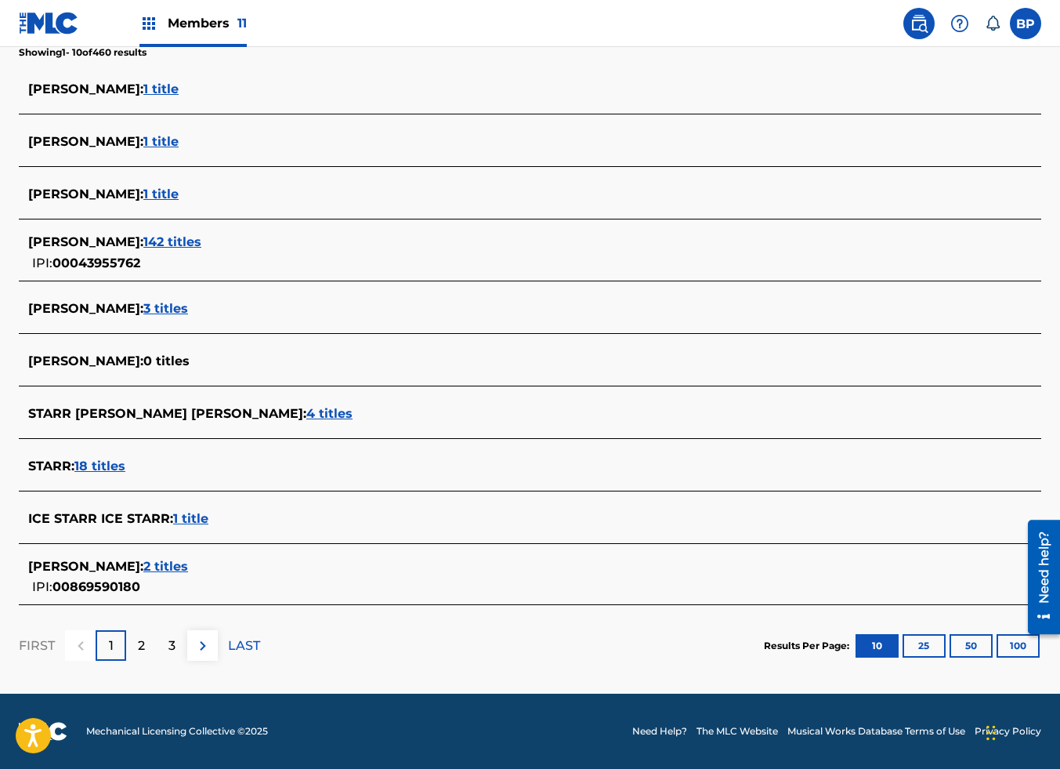
click at [1013, 646] on button "100" at bounding box center [1018, 646] width 43 height 24
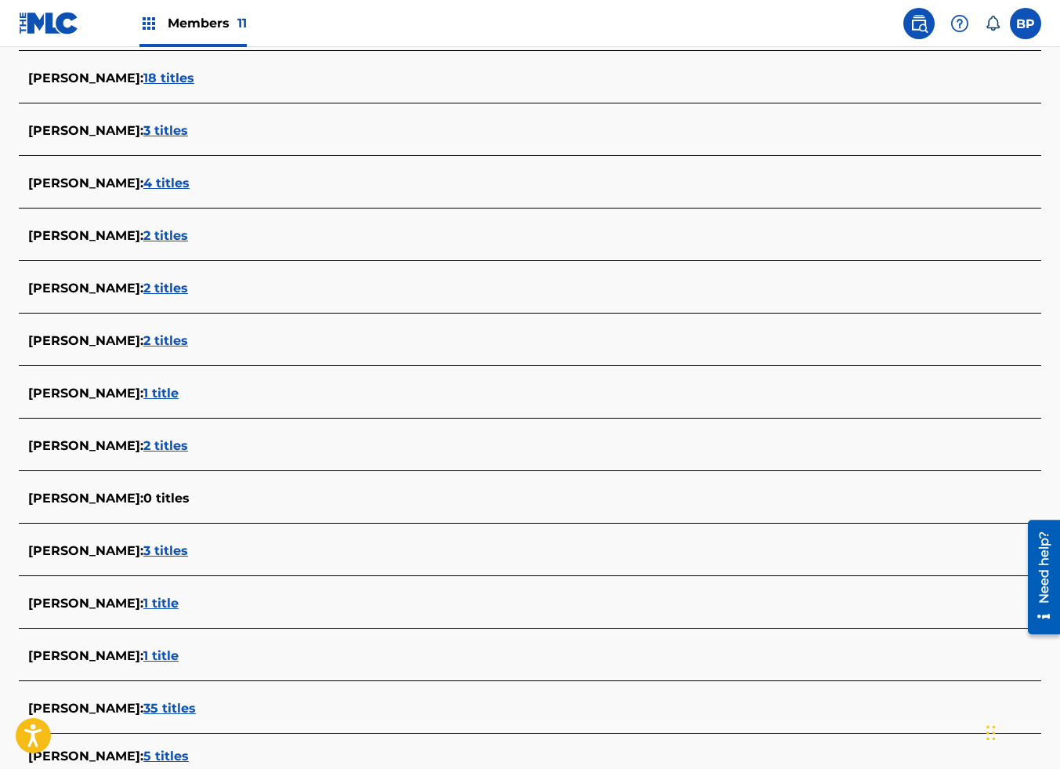
scroll to position [0, 0]
